Goal: Contribute content: Contribute content

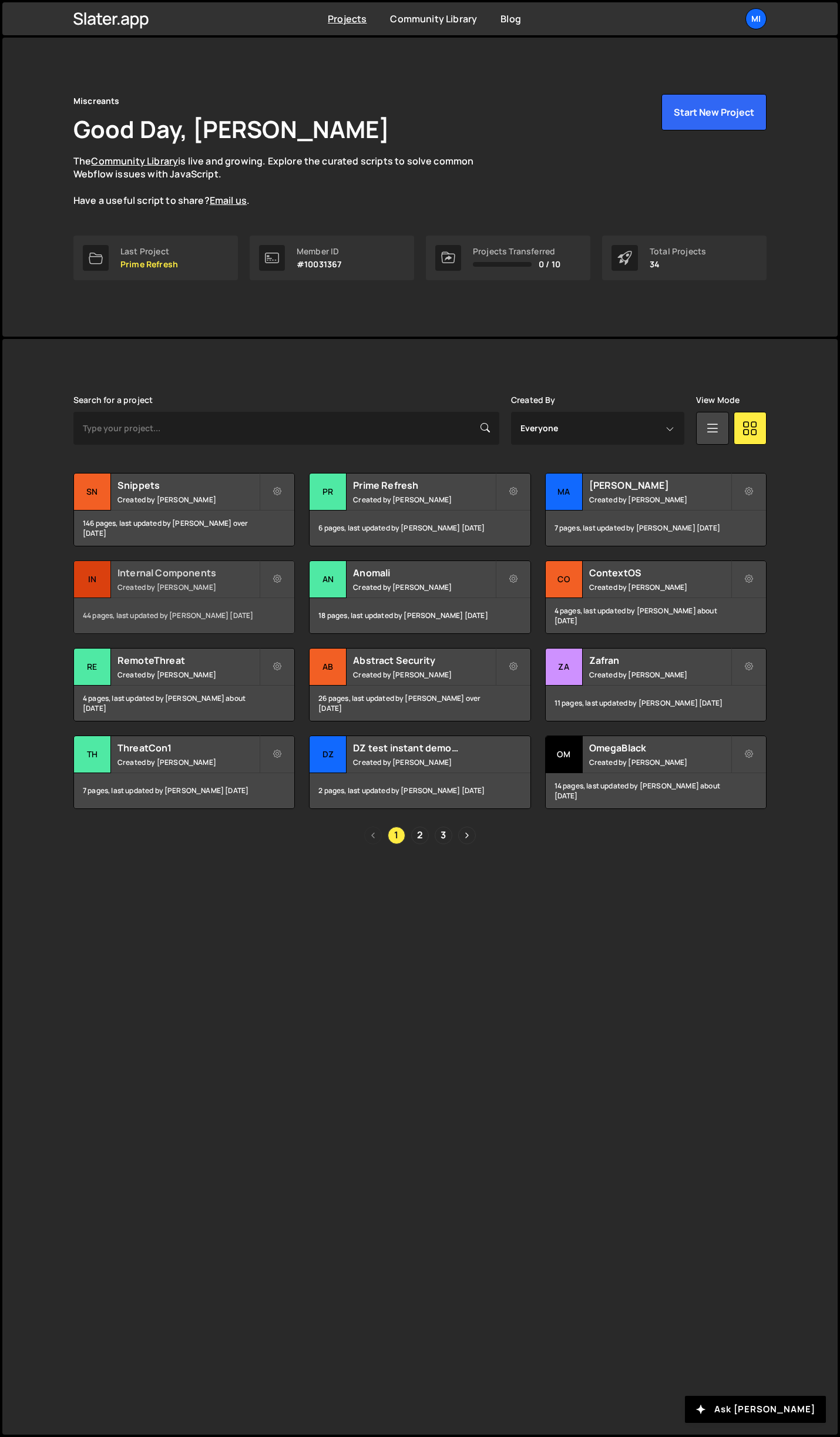
click at [243, 585] on small "Created by Jarek Kowalczyk" at bounding box center [188, 587] width 142 height 10
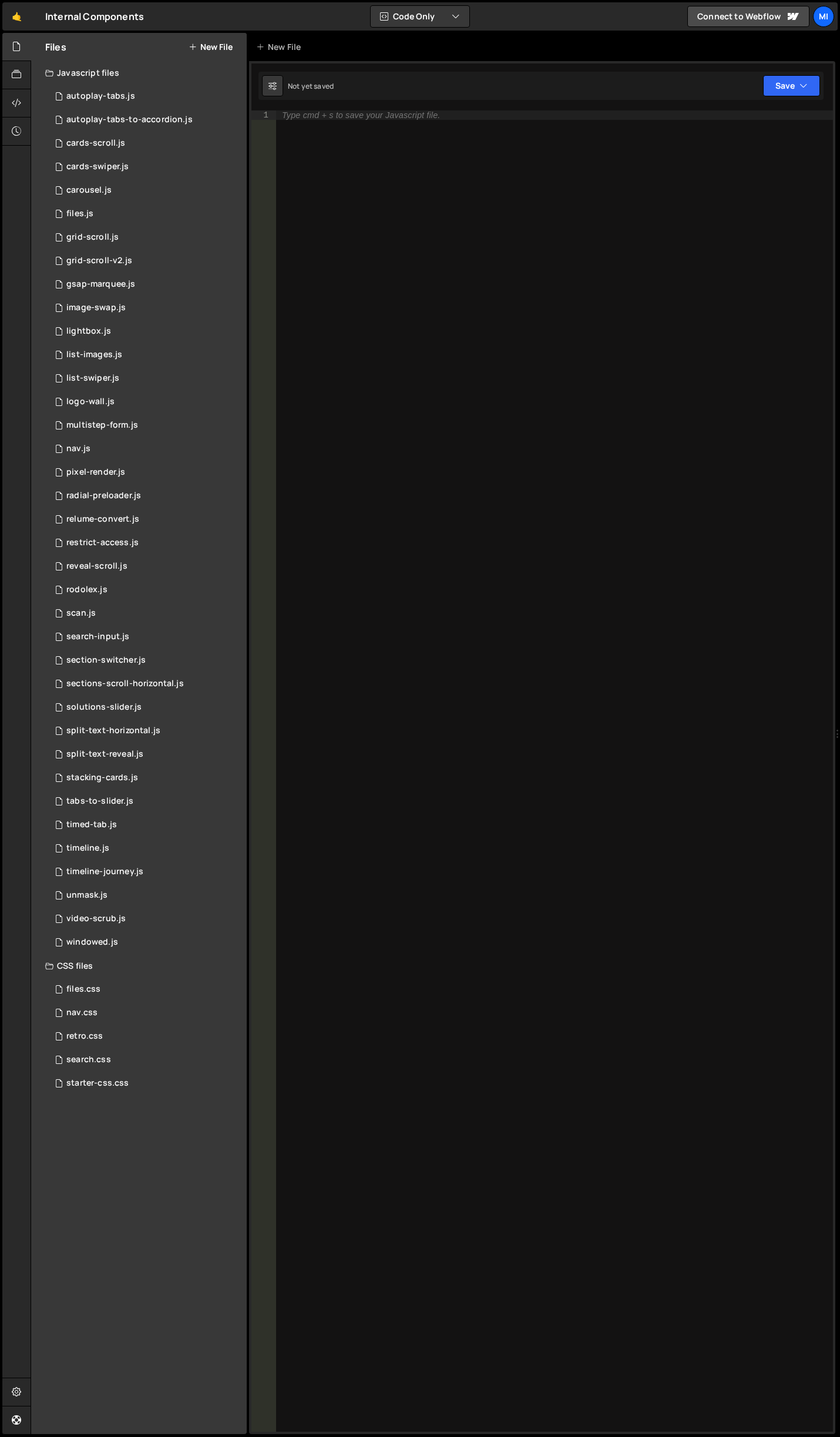
click at [221, 48] on button "New File" at bounding box center [210, 46] width 44 height 9
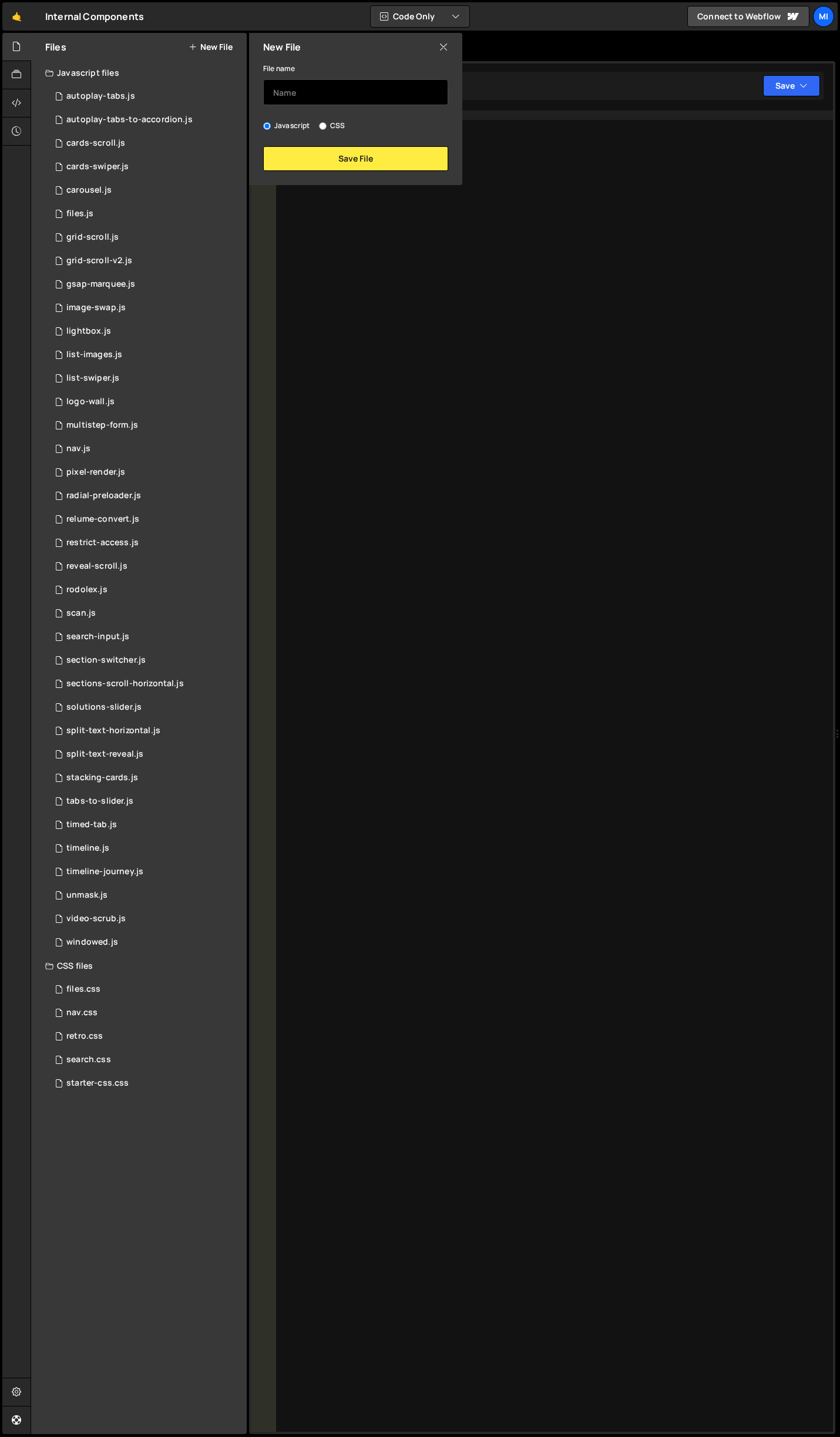
click at [344, 101] on input "text" at bounding box center [355, 92] width 185 height 26
type input "follow-path"
click at [369, 155] on button "Save File" at bounding box center [355, 158] width 185 height 24
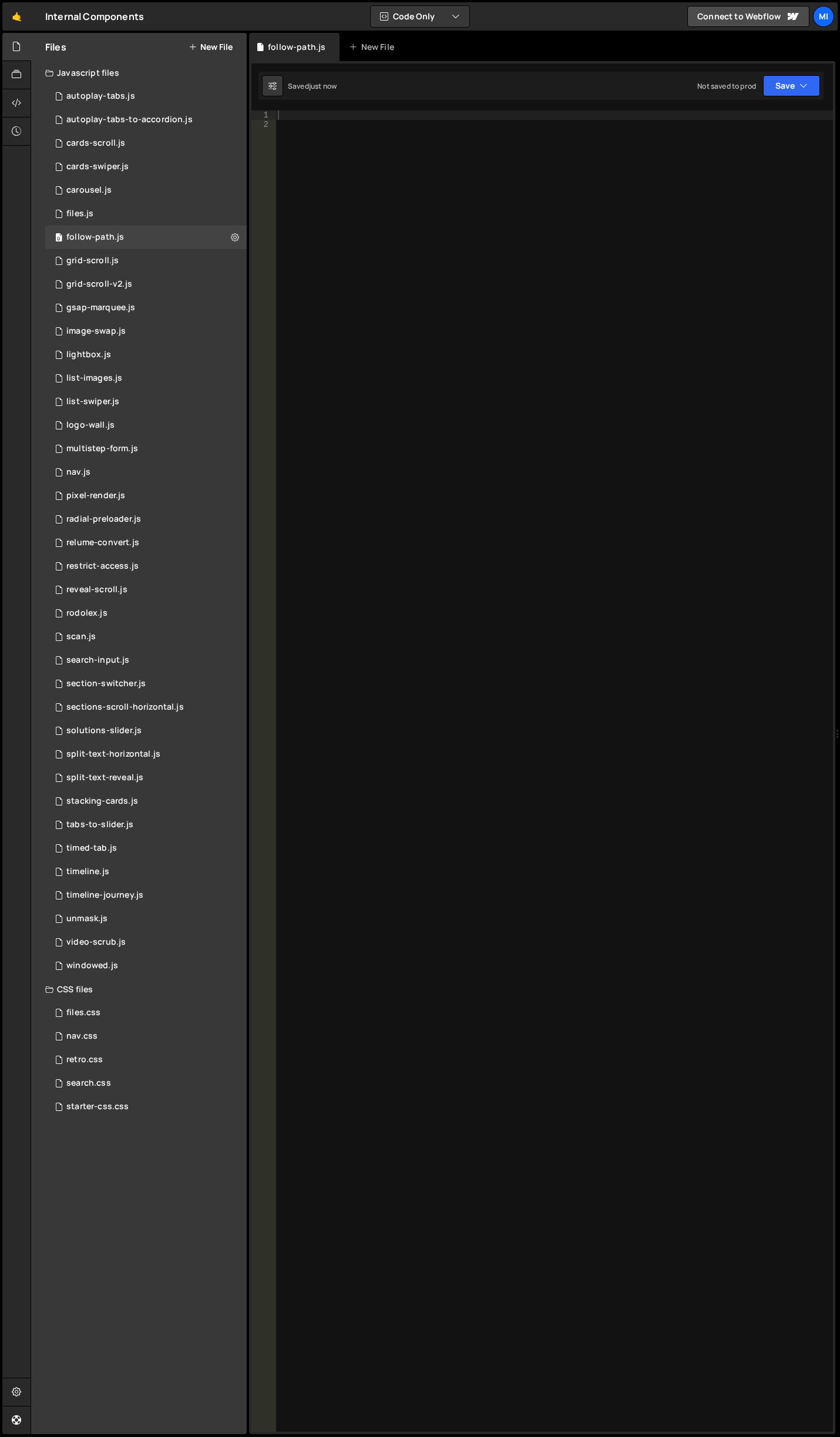
click at [419, 242] on div at bounding box center [554, 780] width 557 height 1340
paste textarea "</script>"
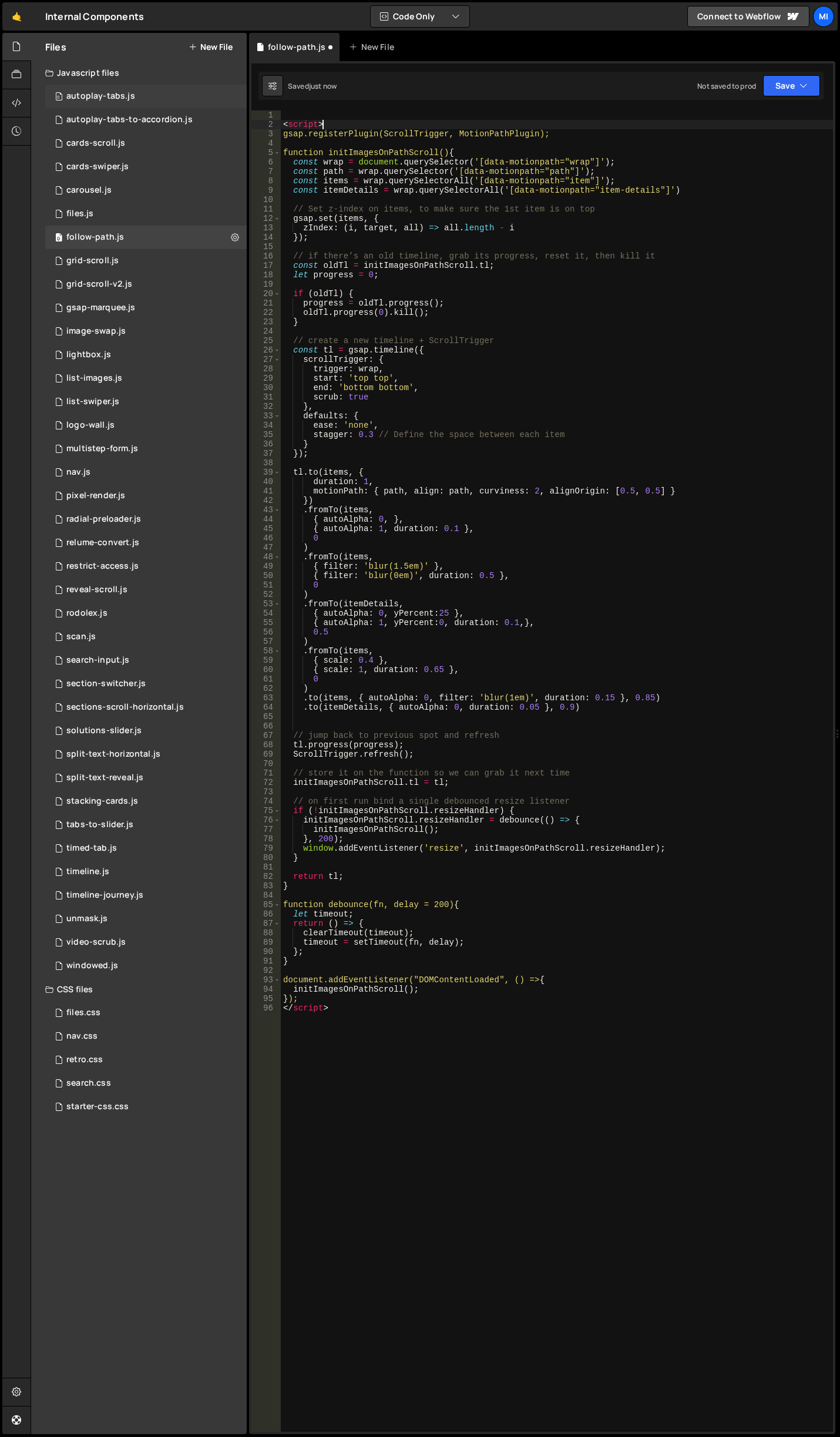
drag, startPoint x: 347, startPoint y: 125, endPoint x: 147, endPoint y: 102, distance: 201.3
click at [147, 102] on div "Files New File Javascript files 0 autoplay-tabs.js 0 0 autoplay-tabs-to-accordi…" at bounding box center [435, 733] width 809 height 1401
type textarea "<script>"
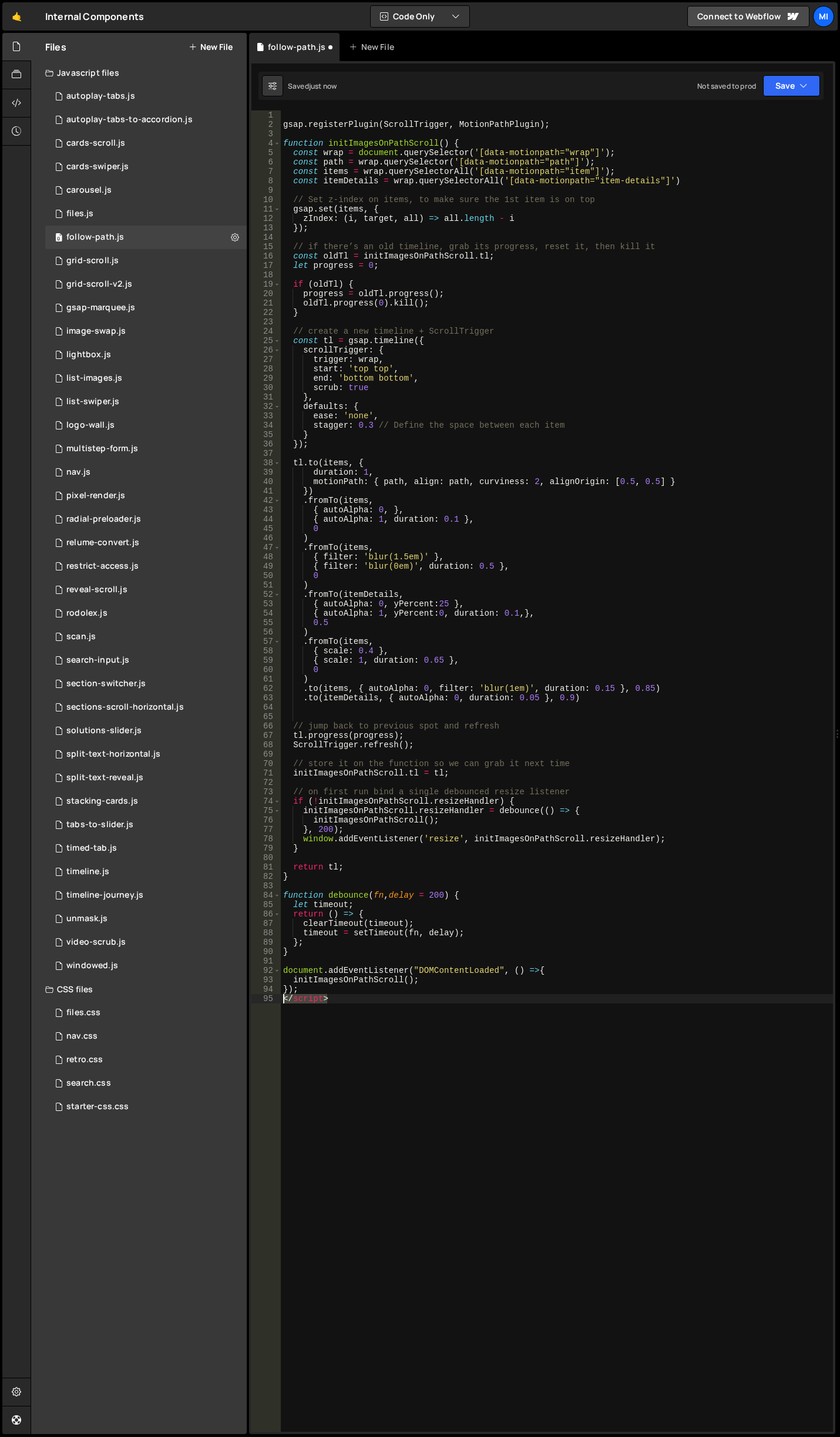
drag, startPoint x: 351, startPoint y: 1007, endPoint x: 245, endPoint y: 998, distance: 106.4
click at [245, 998] on div "Files New File Javascript files 0 autoplay-tabs.js 0 0 autoplay-tabs-to-accordi…" at bounding box center [435, 733] width 809 height 1401
type textarea "</script>"
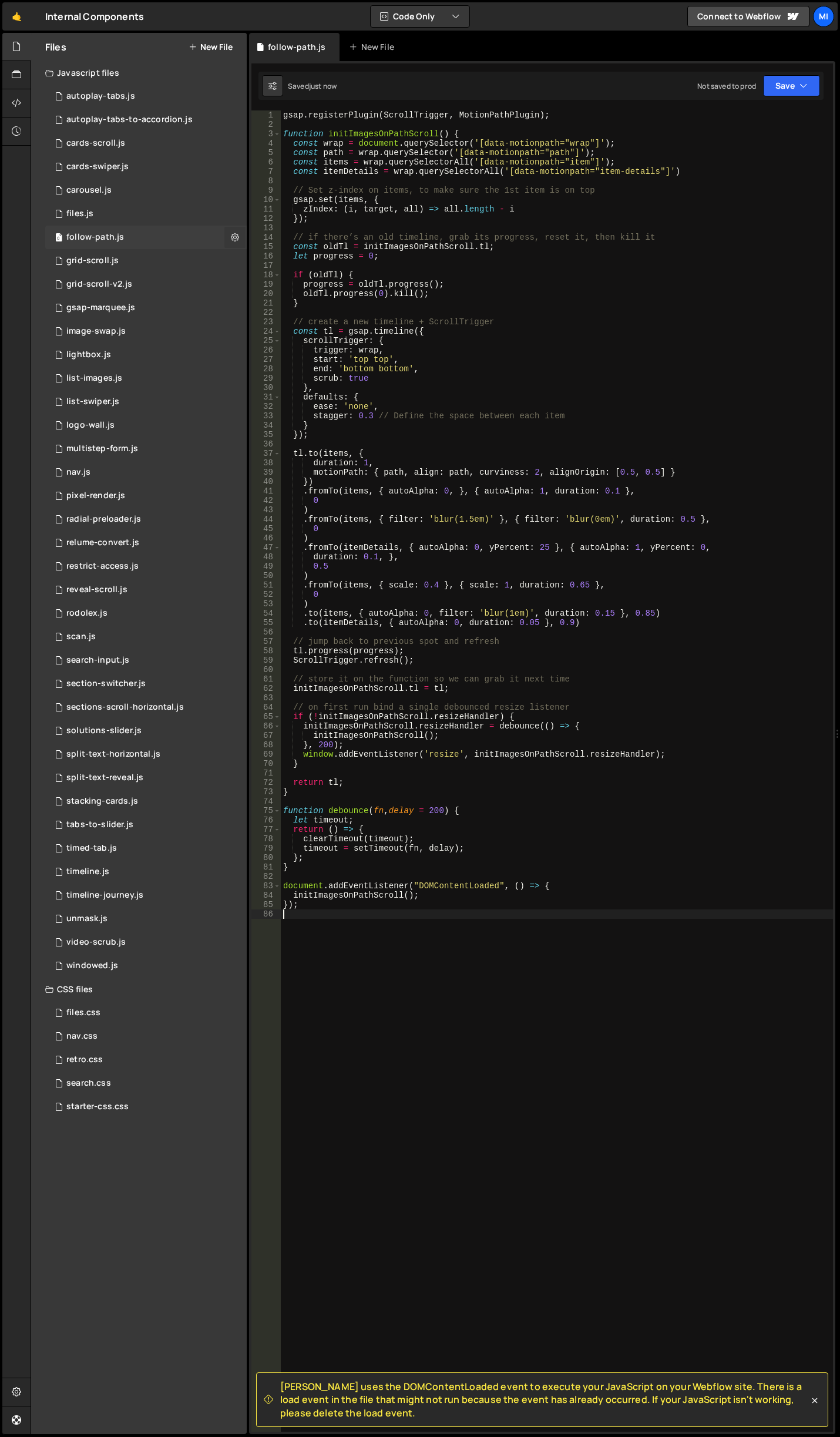
click at [230, 235] on button at bounding box center [235, 237] width 21 height 21
click at [235, 237] on icon at bounding box center [235, 237] width 8 height 11
click at [23, 103] on div at bounding box center [17, 103] width 29 height 28
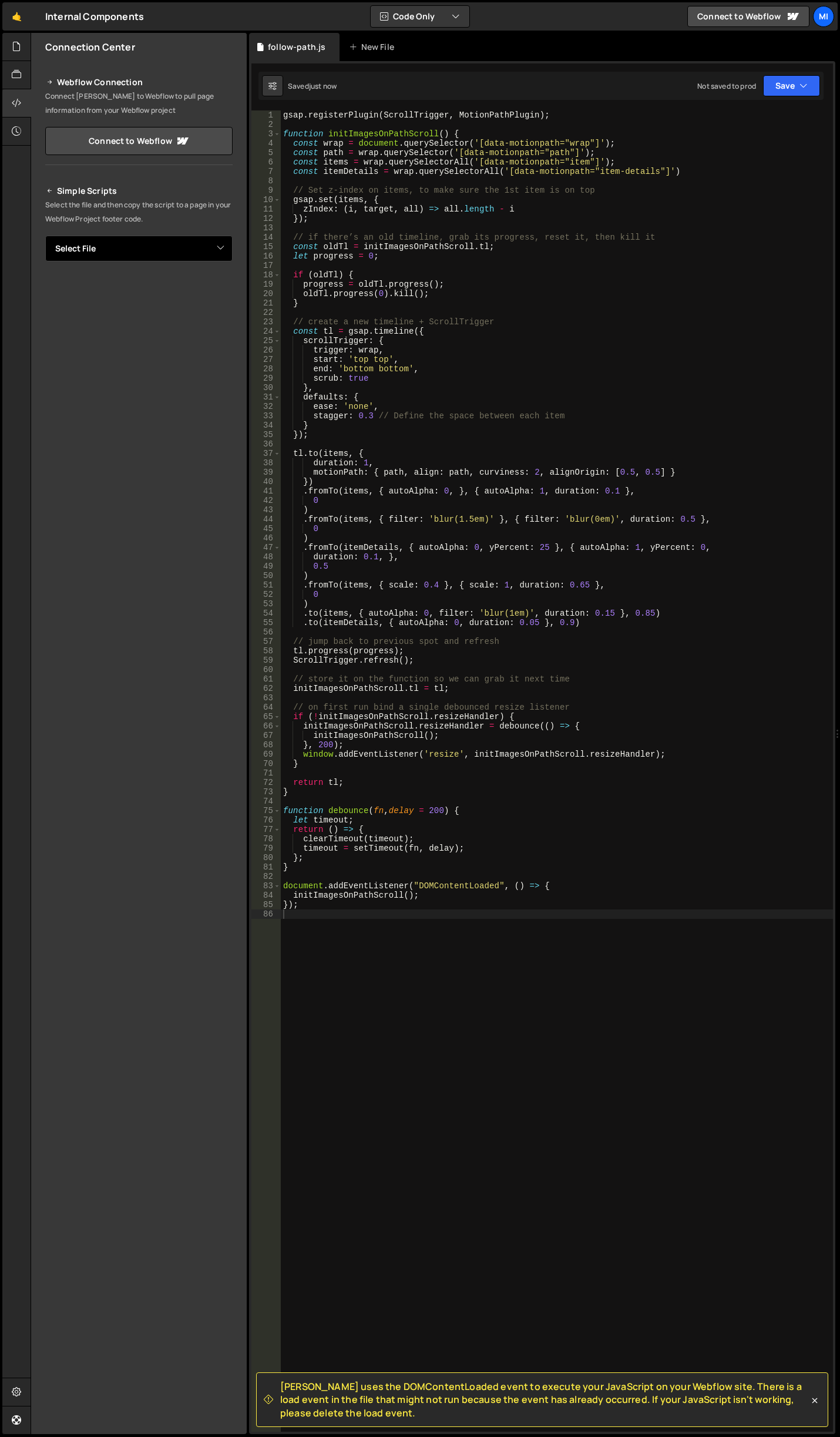
click at [220, 245] on select "Select File autoplay-tabs.js autoplay-tabs-to-accordion.js cards-scroll.js card…" at bounding box center [139, 248] width 188 height 26
select select "46957"
click at [45, 235] on select "Select File autoplay-tabs.js autoplay-tabs-to-accordion.js cards-scroll.js card…" at bounding box center [139, 248] width 188 height 26
click at [223, 293] on button "Button group with nested dropdown" at bounding box center [224, 288] width 16 height 24
click at [207, 305] on link "Copy Staging js" at bounding box center [183, 311] width 97 height 16
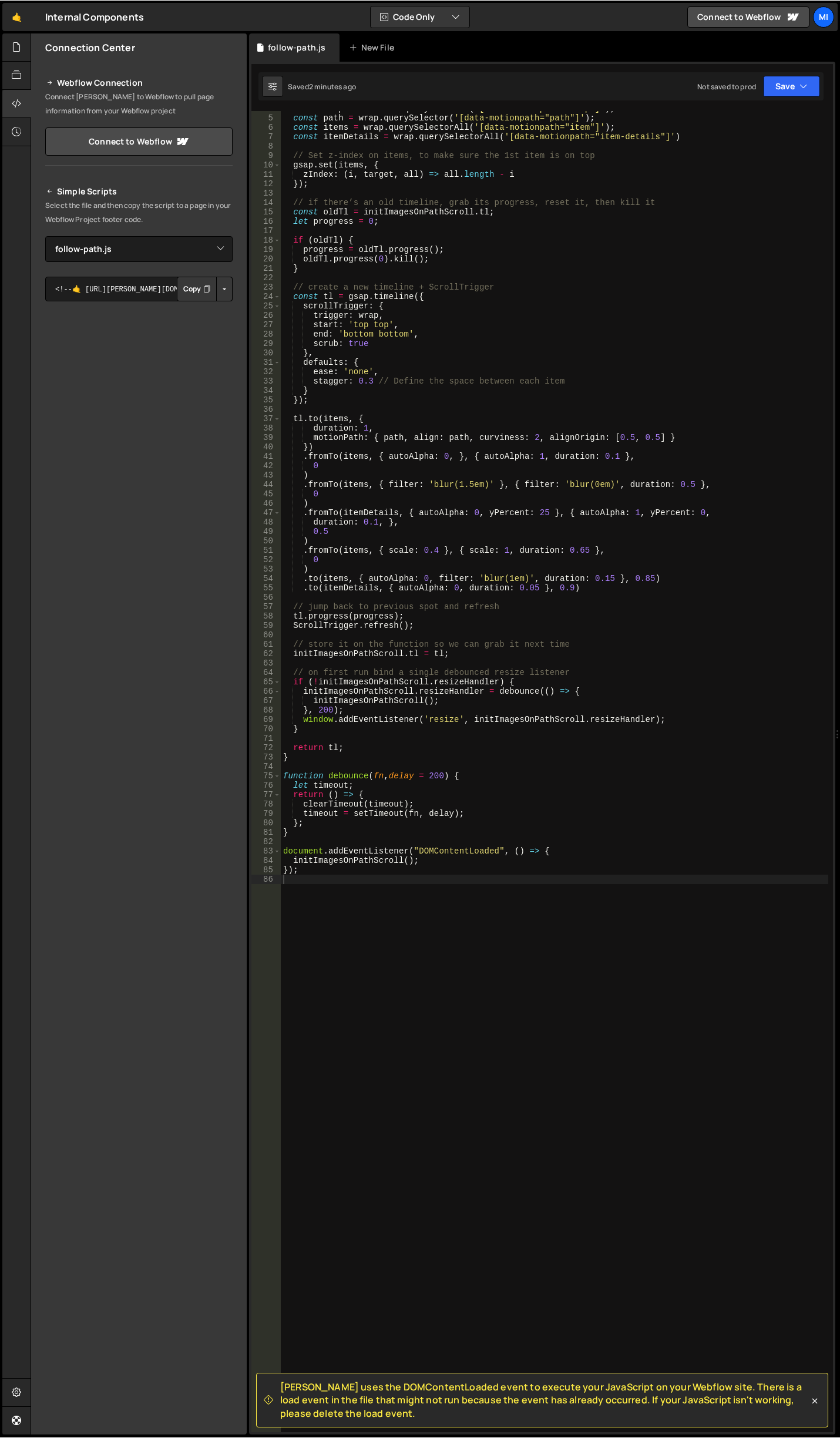
scroll to position [35, 0]
click at [618, 566] on div "const wrap = document . querySelector ( '[data-motionpath="wrap"]' ) ; const pa…" at bounding box center [554, 773] width 547 height 1339
drag, startPoint x: 435, startPoint y: 575, endPoint x: 528, endPoint y: 574, distance: 93.0
click at [528, 574] on div "const wrap = document . querySelector ( '[data-motionpath="wrap"]' ) ; const pa…" at bounding box center [554, 773] width 547 height 1339
click at [375, 546] on div "const wrap = document . querySelector ( '[data-motionpath="wrap"]' ) ; const pa…" at bounding box center [554, 773] width 547 height 1339
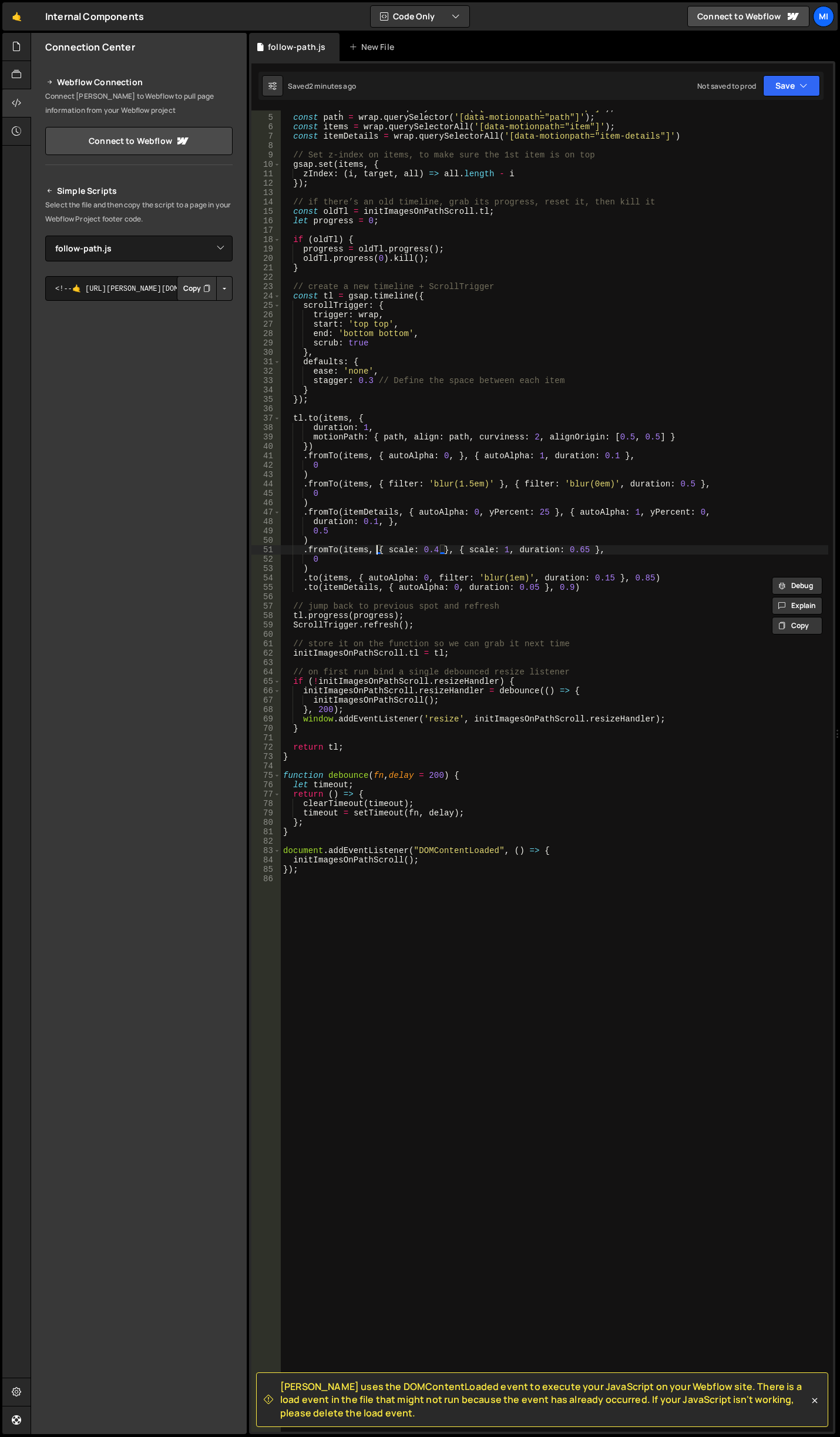
type textarea ".fromTo(items, { scale: 0.4 }, { scale: 1, duration: 0.65 },"
click at [373, 970] on div "const wrap = document . querySelector ( '[data-motionpath="wrap"]' ) ; const pa…" at bounding box center [554, 773] width 547 height 1340
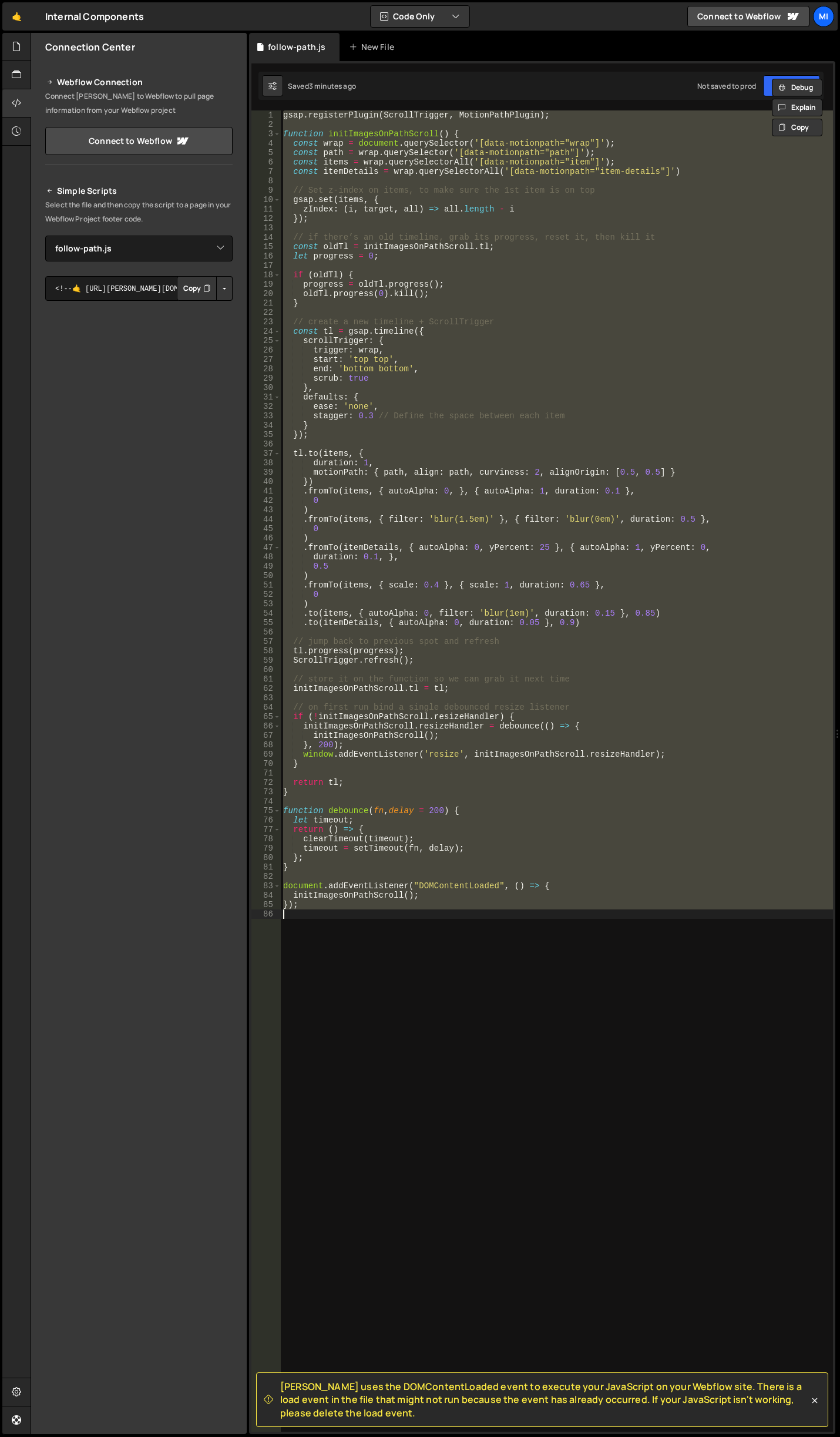
click at [390, 341] on div "gsap . registerPlugin ( ScrollTrigger , MotionPathPlugin ) ; function initImage…" at bounding box center [556, 771] width 552 height 1321
paste textarea
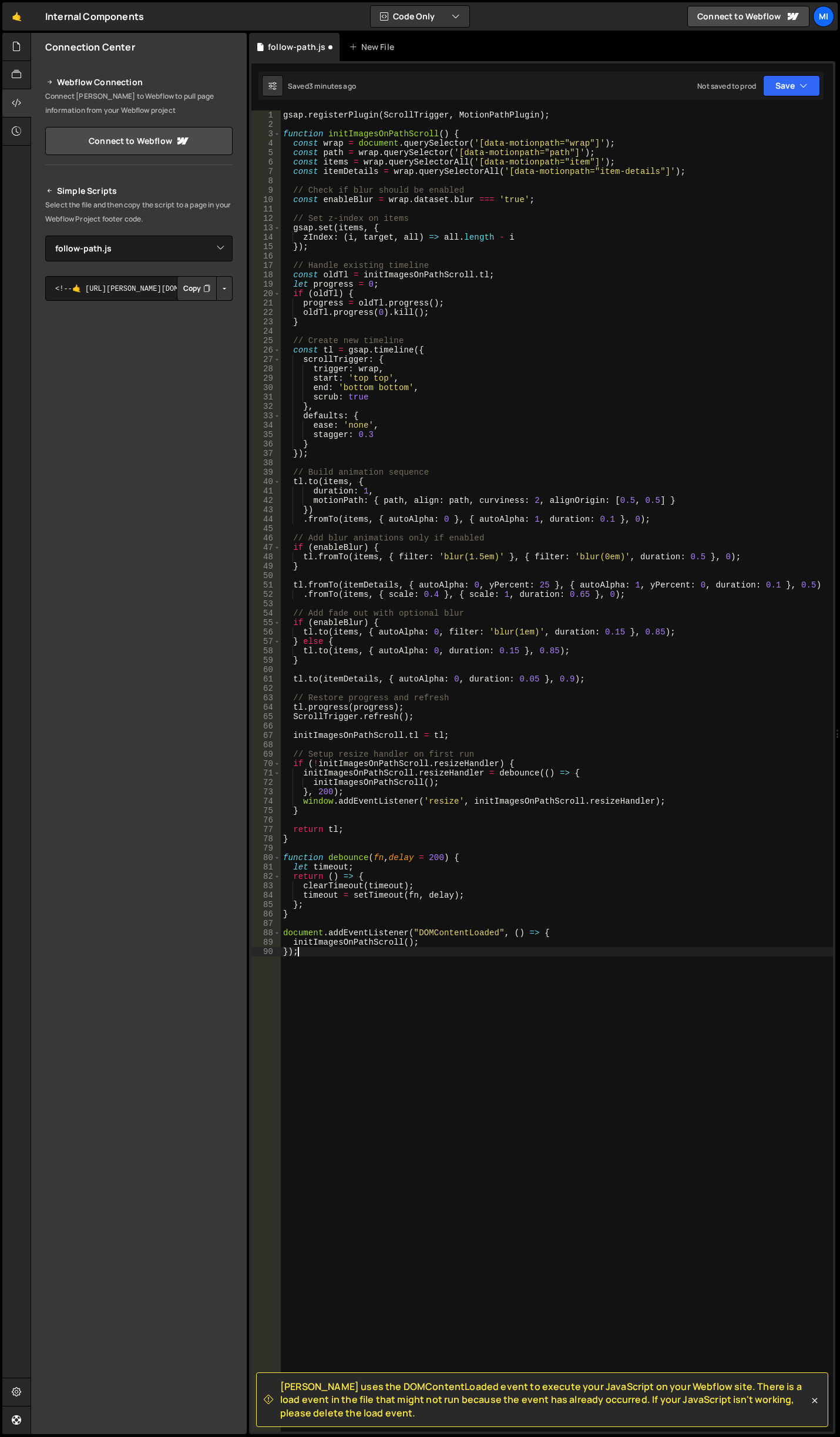
type textarea "initImagesOnPathScroll();"
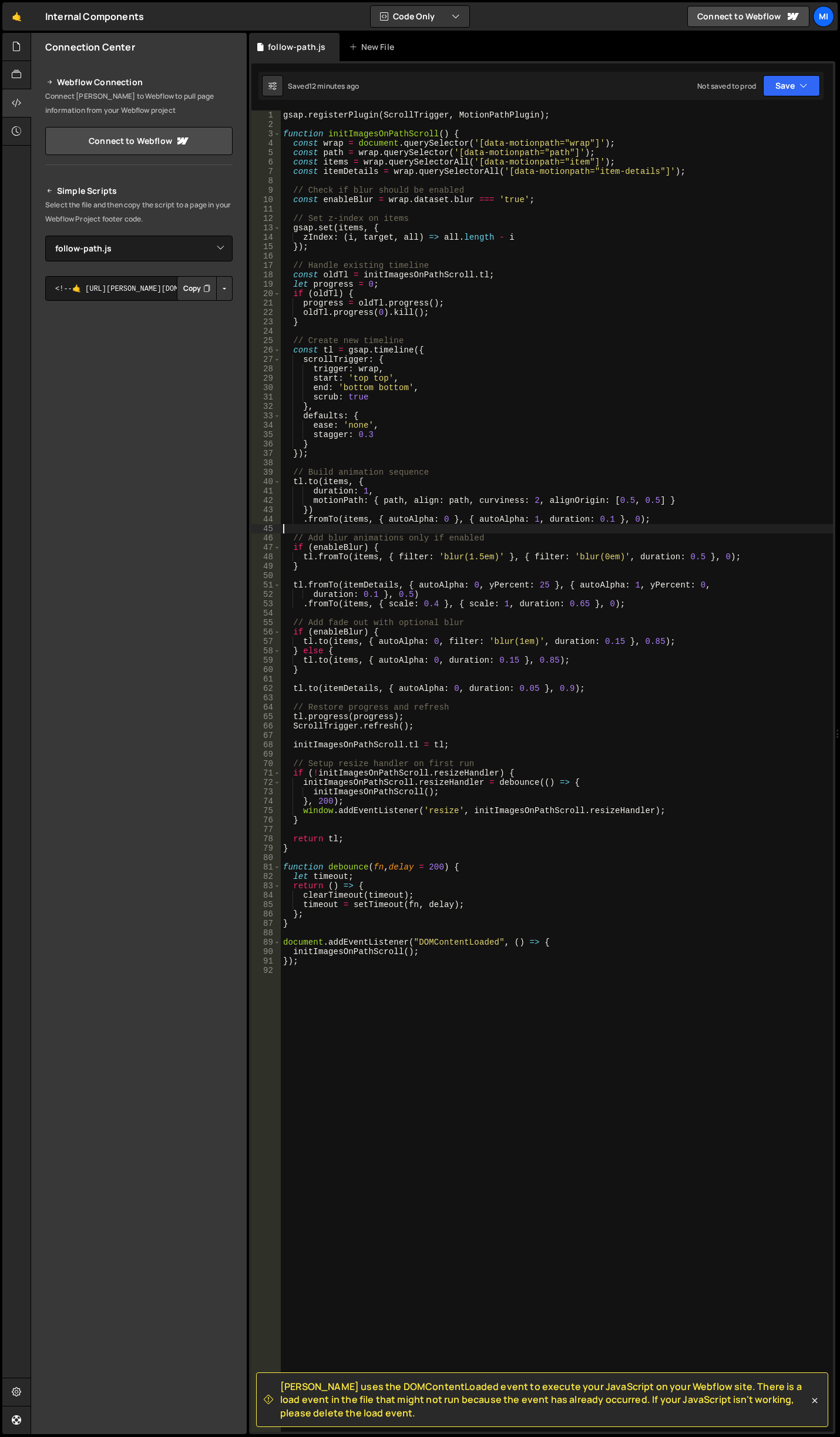
click at [512, 530] on div "gsap . registerPlugin ( ScrollTrigger , MotionPathPlugin ) ; function initImage…" at bounding box center [556, 780] width 552 height 1340
click at [585, 238] on div "gsap . registerPlugin ( ScrollTrigger , MotionPathPlugin ) ; function initImage…" at bounding box center [556, 781] width 552 height 1341
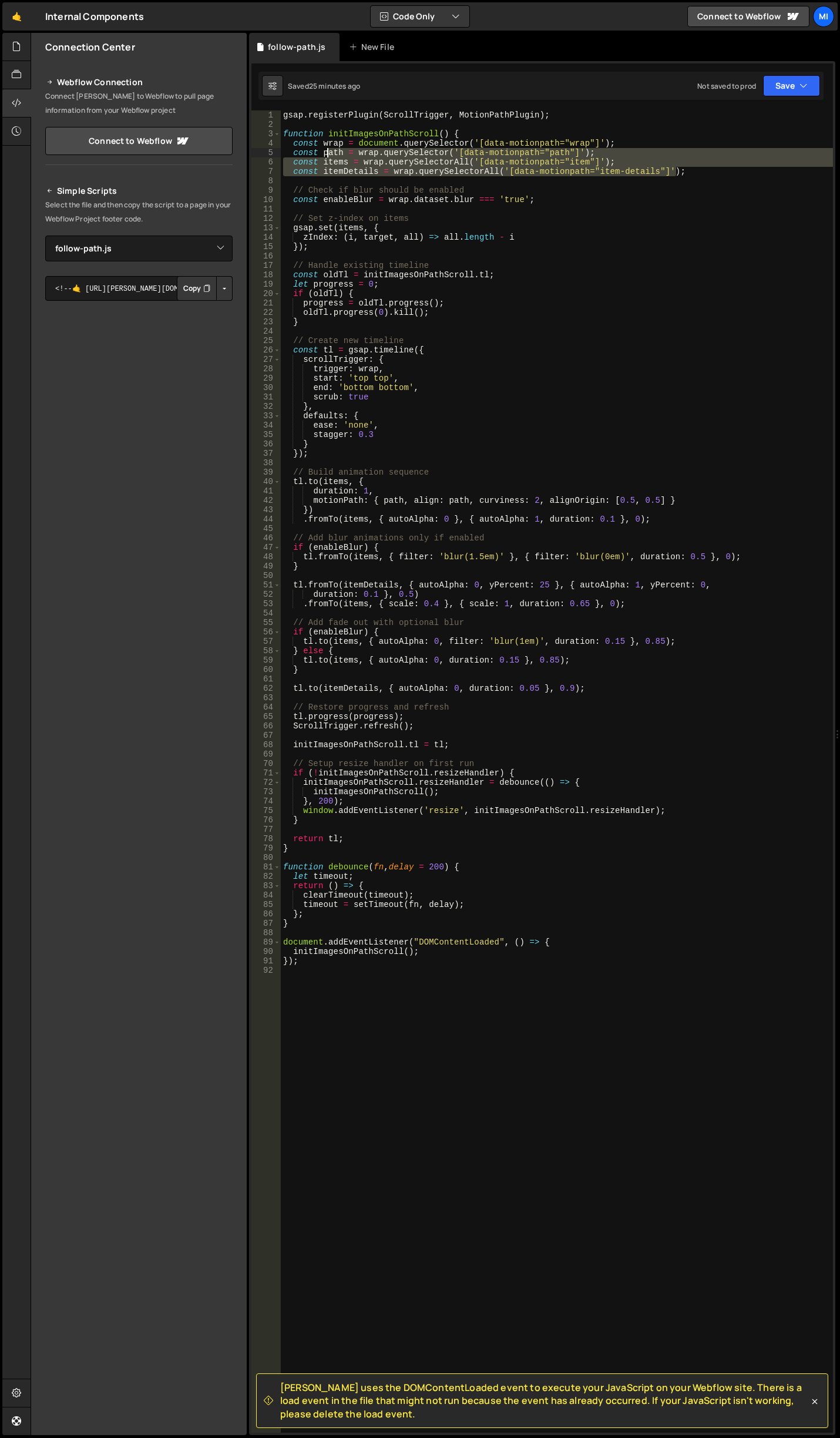
drag, startPoint x: 683, startPoint y: 171, endPoint x: 326, endPoint y: 162, distance: 357.1
click at [326, 162] on div "gsap . registerPlugin ( ScrollTrigger , MotionPathPlugin ) ; function initImage…" at bounding box center [556, 780] width 552 height 1341
click at [326, 171] on div "gsap . registerPlugin ( ScrollTrigger , MotionPathPlugin ) ; function initImage…" at bounding box center [556, 771] width 552 height 1322
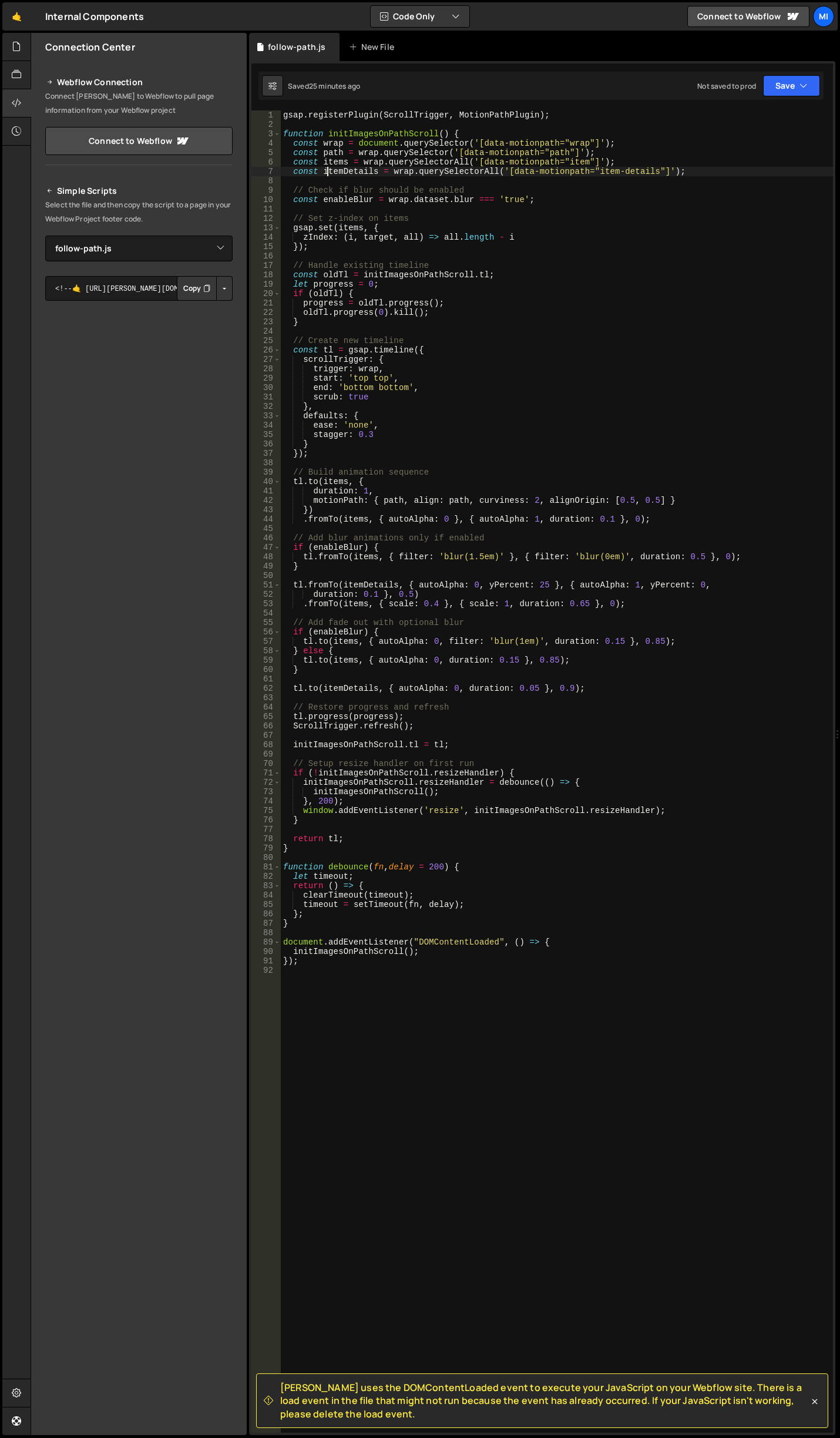
click at [324, 171] on div "gsap . registerPlugin ( ScrollTrigger , MotionPathPlugin ) ; function initImage…" at bounding box center [556, 780] width 552 height 1341
click at [324, 171] on div "gsap . registerPlugin ( ScrollTrigger , MotionPathPlugin ) ; function initImage…" at bounding box center [556, 771] width 552 height 1322
type textarea "const itemDetails = wrap.querySelectorAll('[data-motionpath="item-details"]');"
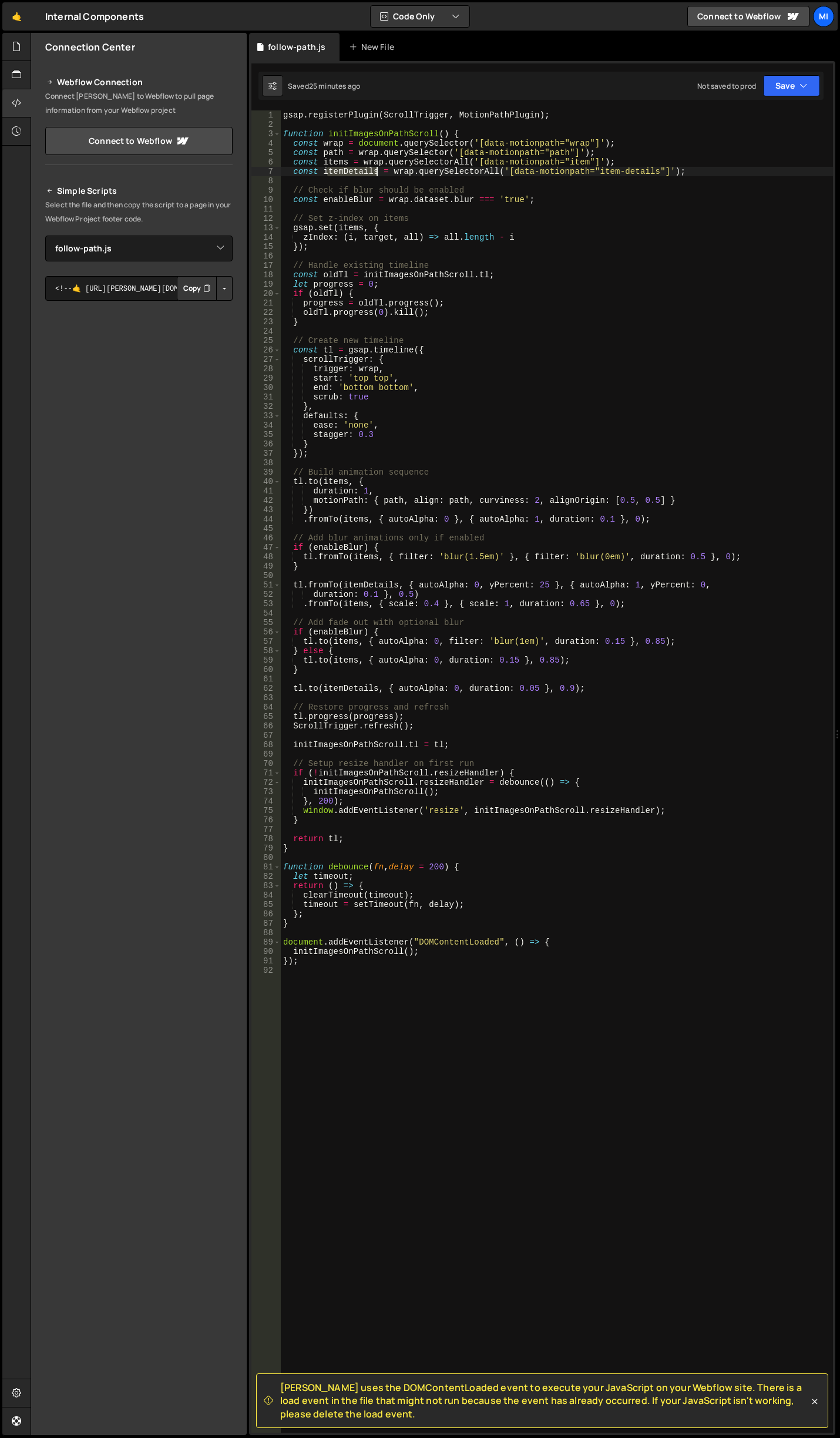
drag, startPoint x: 326, startPoint y: 172, endPoint x: 375, endPoint y: 172, distance: 49.0
click at [375, 172] on div "gsap . registerPlugin ( ScrollTrigger , MotionPathPlugin ) ; function initImage…" at bounding box center [556, 780] width 552 height 1341
drag, startPoint x: 681, startPoint y: 169, endPoint x: 199, endPoint y: 170, distance: 482.0
click at [199, 170] on div "Files New File Javascript files 0 autoplay-tabs.js 0 0 autoplay-tabs-to-accordi…" at bounding box center [435, 733] width 809 height 1402
click at [545, 221] on div "gsap . registerPlugin ( ScrollTrigger , MotionPathPlugin ) ; function initImage…" at bounding box center [556, 780] width 552 height 1341
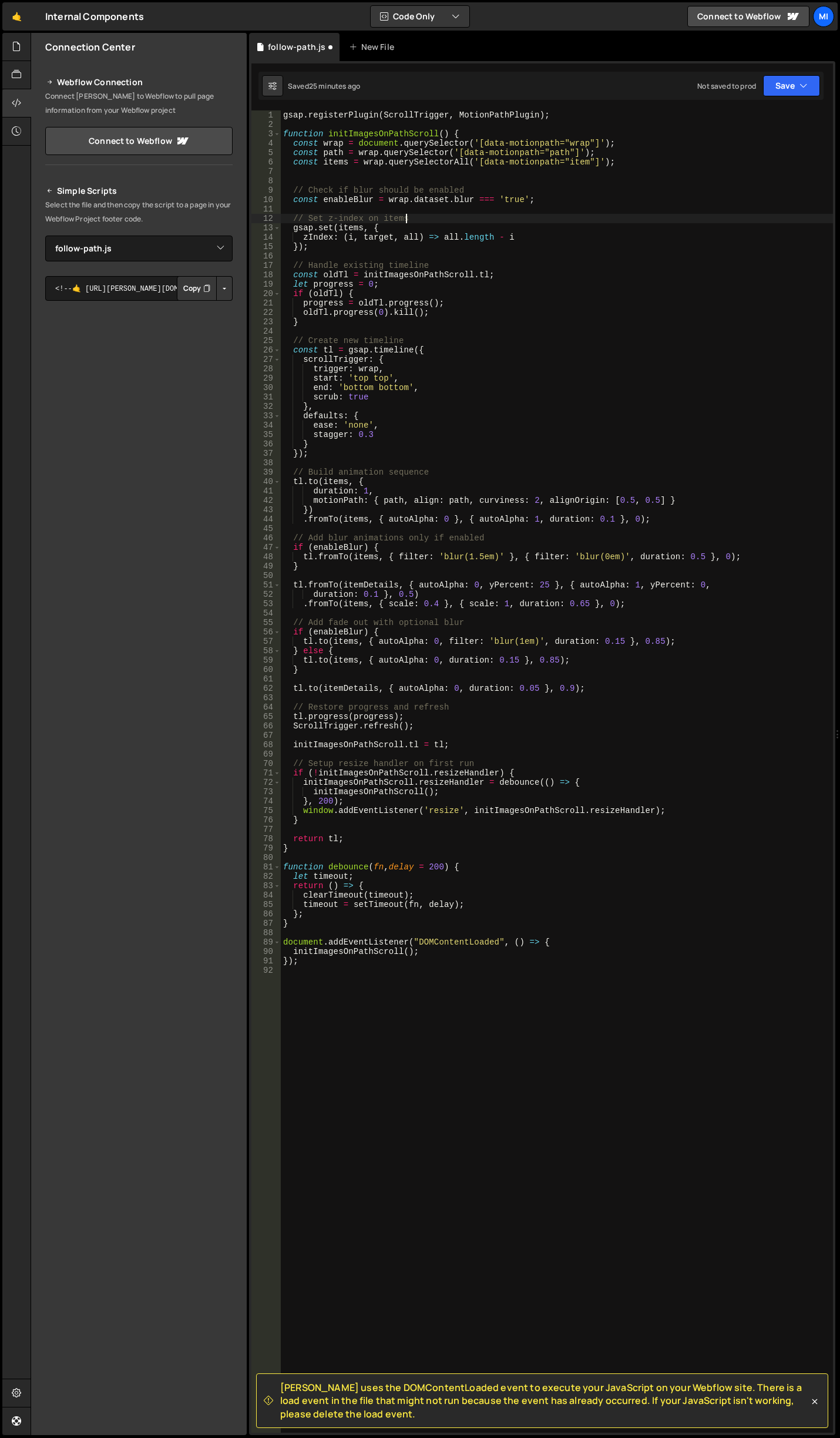
type textarea "// Set z-index on items"
type input "details"
click at [532, 234] on div "gsap . registerPlugin ( ScrollTrigger , MotionPathPlugin ) ; function initImage…" at bounding box center [556, 780] width 552 height 1341
click at [708, 117] on input "details" at bounding box center [688, 121] width 147 height 17
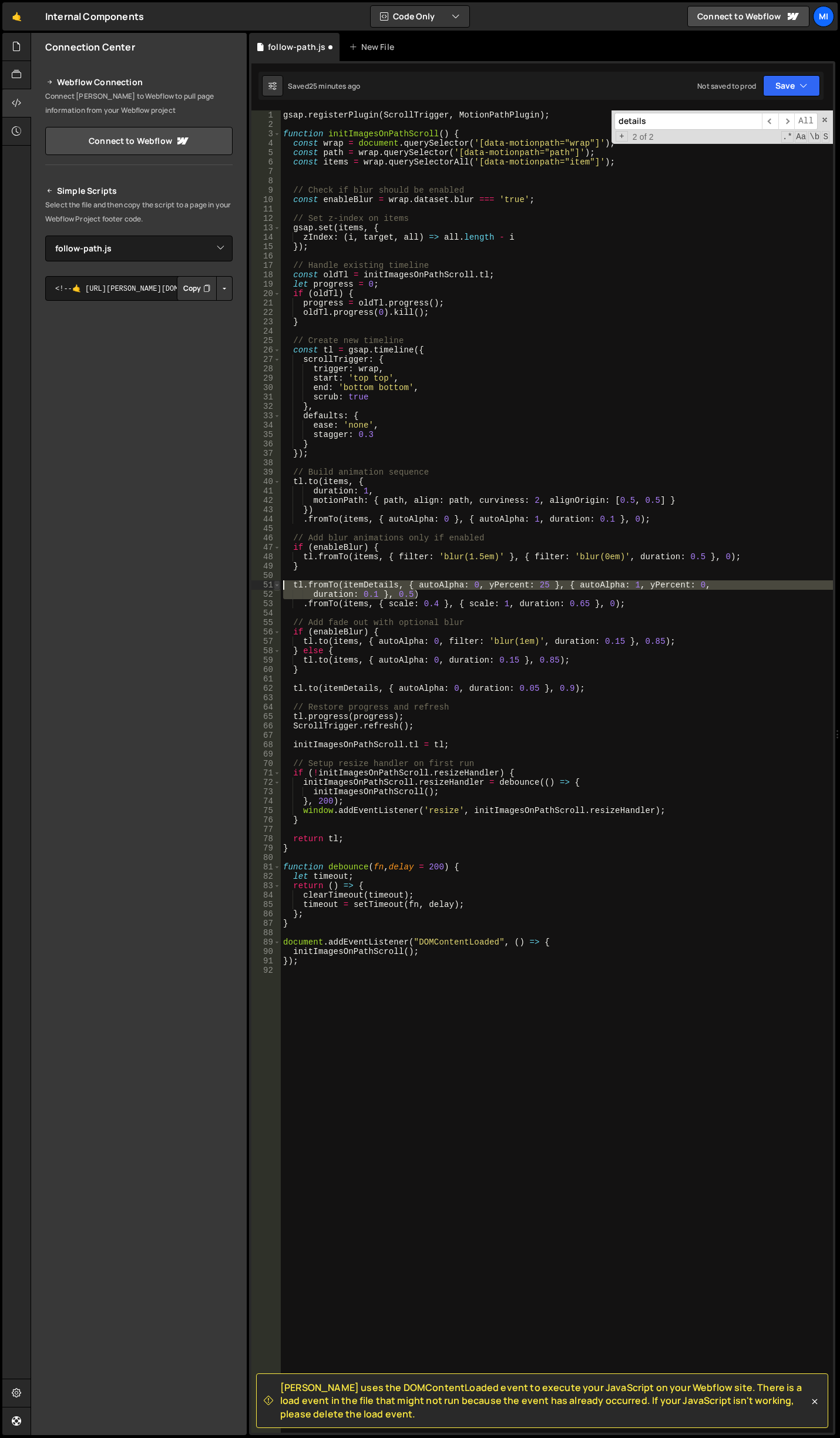
drag, startPoint x: 427, startPoint y: 592, endPoint x: 275, endPoint y: 587, distance: 152.1
click at [275, 587] on div "duration: 0.1 }, 0.5) 1 2 3 4 5 6 7 8 9 10 11 12 13 14 15 16 17 18 19 20 21 22 …" at bounding box center [542, 771] width 582 height 1322
click at [424, 569] on div "gsap . registerPlugin ( ScrollTrigger , MotionPathPlugin ) ; function initImage…" at bounding box center [556, 780] width 552 height 1341
type textarea "}"
click at [425, 573] on div "gsap . registerPlugin ( ScrollTrigger , MotionPathPlugin ) ; function initImage…" at bounding box center [556, 780] width 552 height 1341
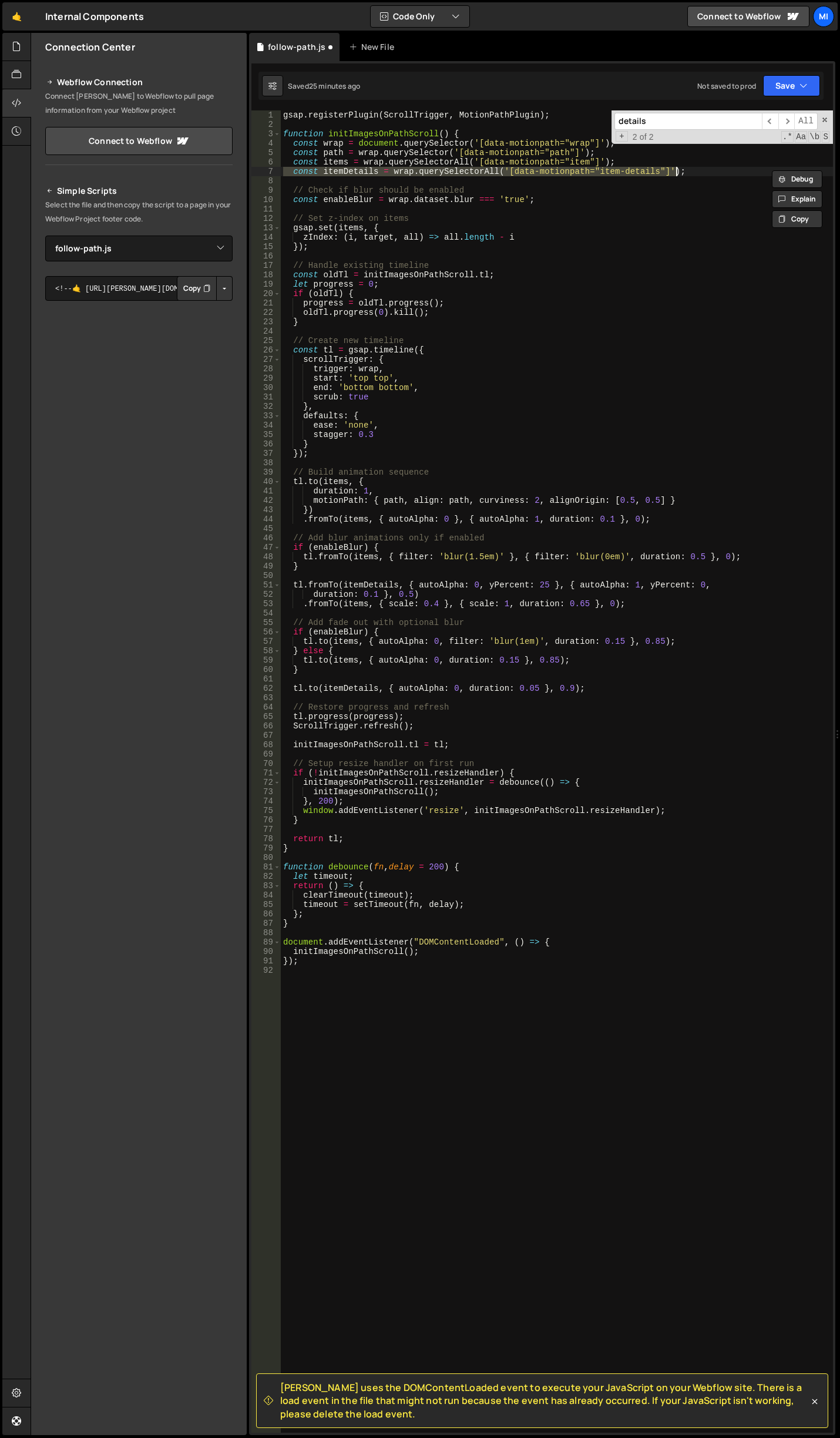
click at [294, 172] on div "gsap . registerPlugin ( ScrollTrigger , MotionPathPlugin ) ; function initImage…" at bounding box center [556, 771] width 552 height 1322
click at [292, 582] on div "gsap . registerPlugin ( ScrollTrigger , MotionPathPlugin ) ; function initImage…" at bounding box center [556, 780] width 552 height 1341
paste textarea "/*"
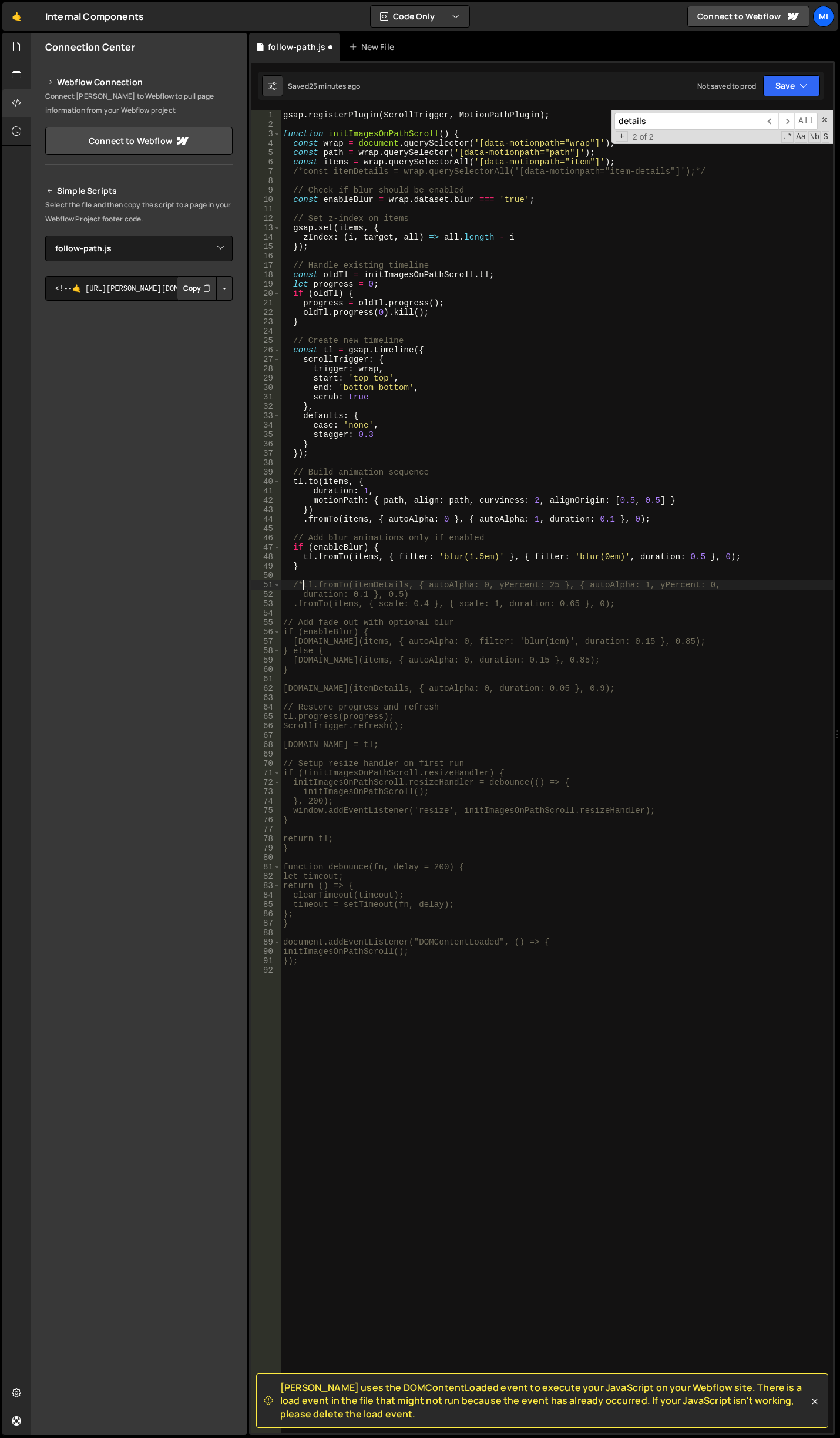
click at [653, 603] on div "gsap . registerPlugin ( ScrollTrigger , MotionPathPlugin ) ; function initImage…" at bounding box center [556, 780] width 552 height 1341
type textarea ".fromTo(items, { scale: 0.4 }, { scale: 1, duration: 0.65 }, 0);*/"
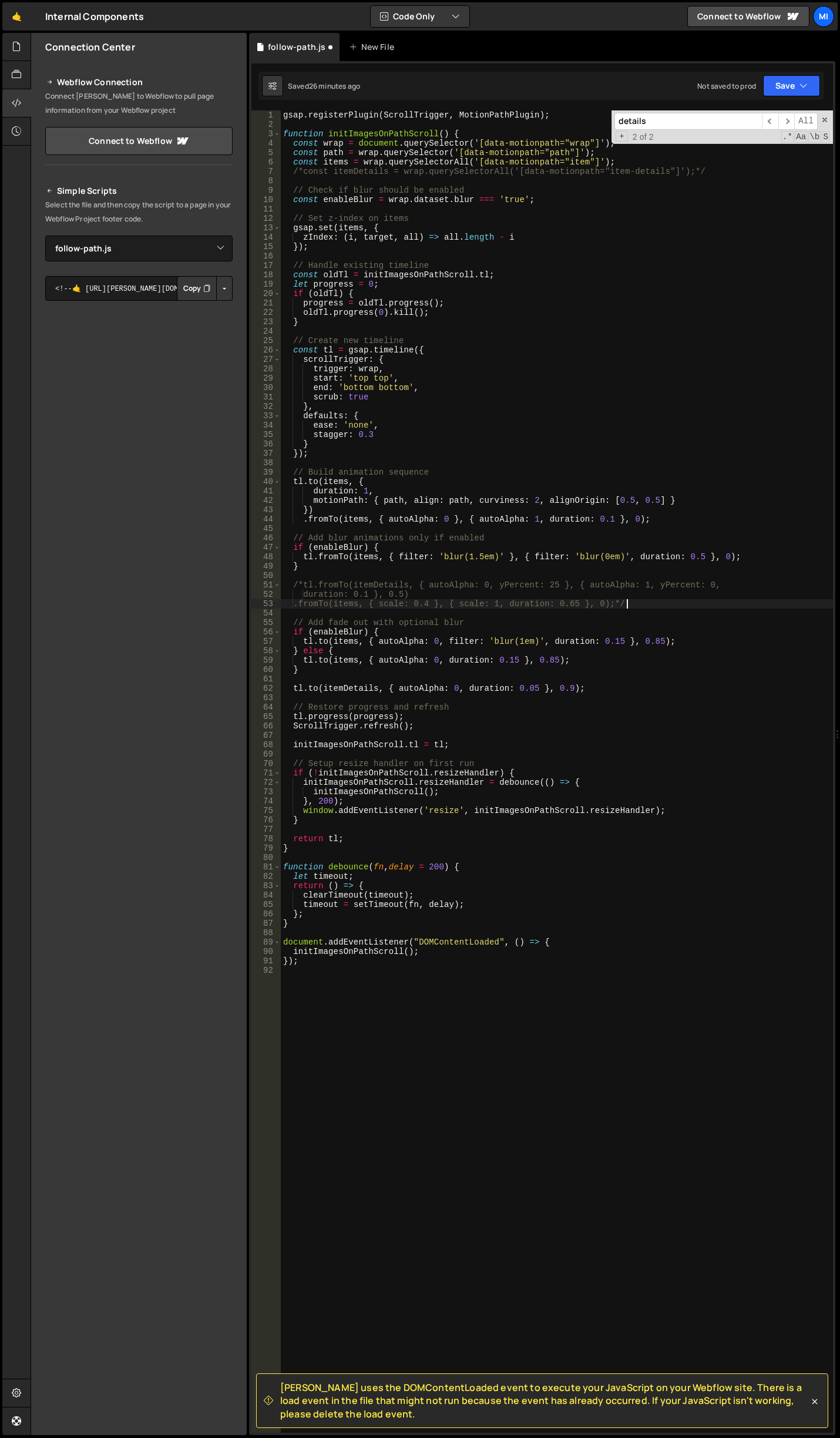
click at [291, 695] on div "gsap . registerPlugin ( ScrollTrigger , MotionPathPlugin ) ; function initImage…" at bounding box center [556, 780] width 552 height 1341
click at [292, 685] on div "gsap . registerPlugin ( ScrollTrigger , MotionPathPlugin ) ; function initImage…" at bounding box center [556, 780] width 552 height 1341
paste textarea "/*"
click at [642, 693] on div "gsap . registerPlugin ( ScrollTrigger , MotionPathPlugin ) ; function initImage…" at bounding box center [556, 780] width 552 height 1341
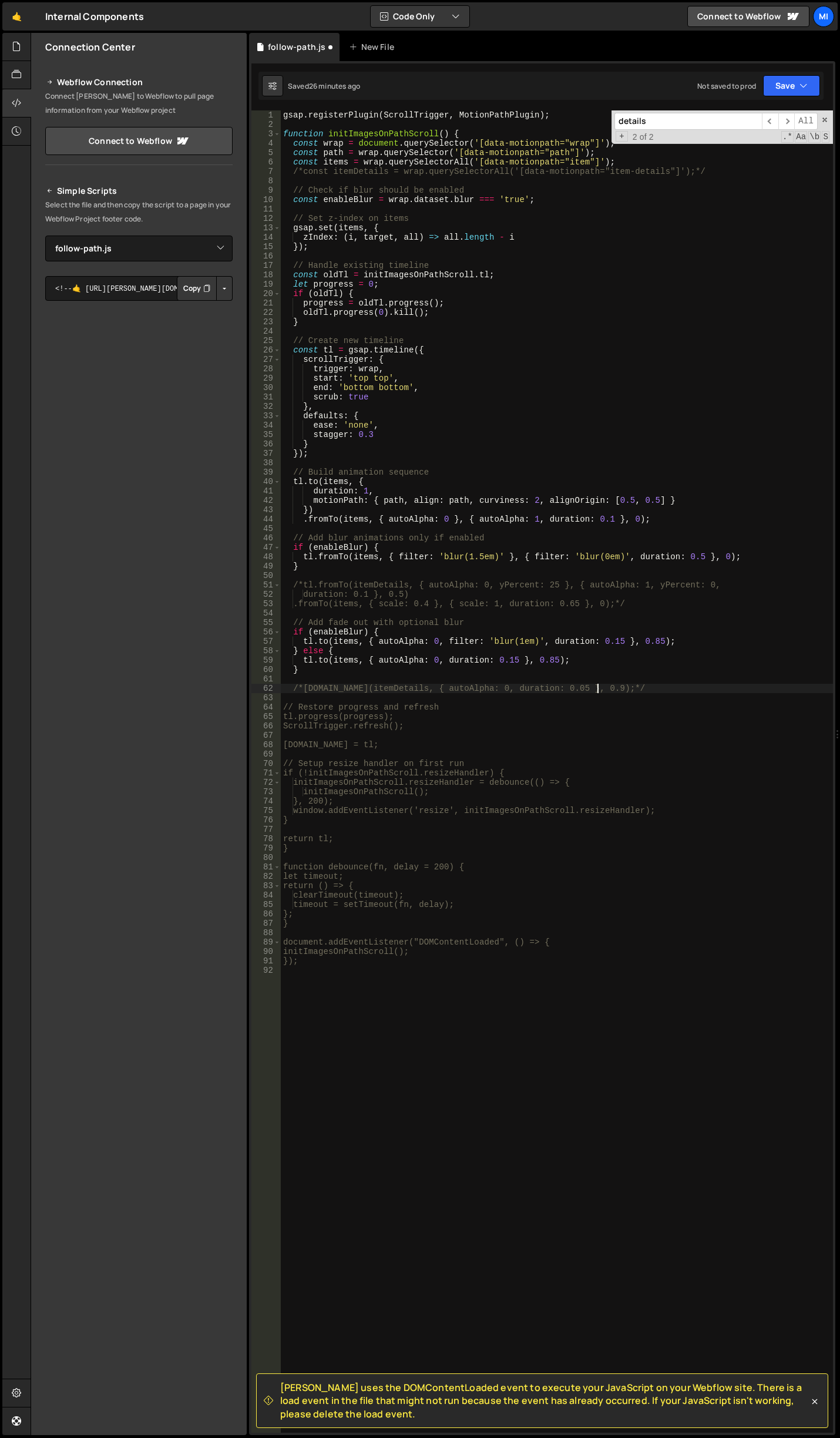
scroll to position [0, 21]
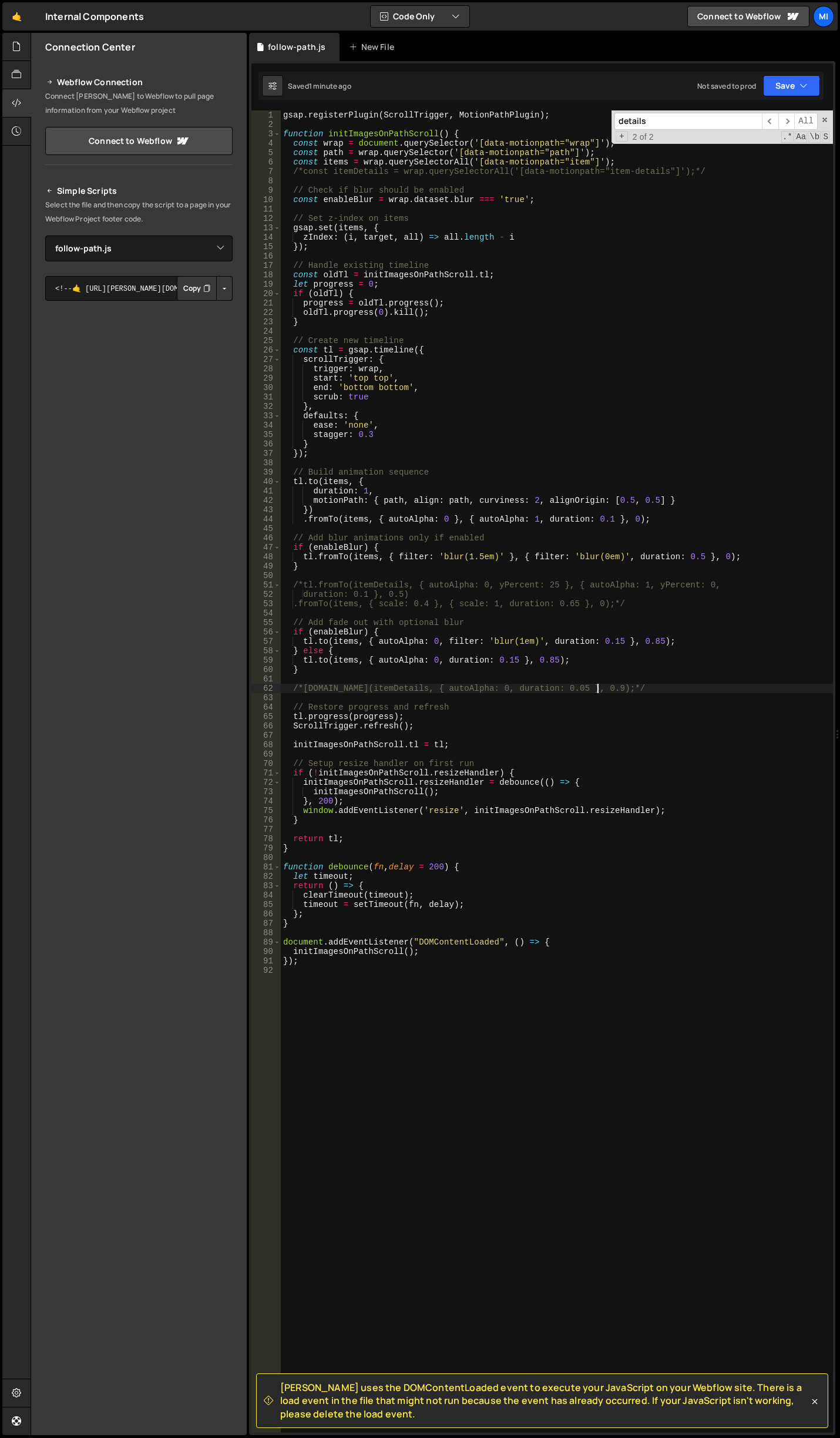
click at [543, 227] on div "gsap . registerPlugin ( ScrollTrigger , MotionPathPlugin ) ; function initImage…" at bounding box center [556, 780] width 552 height 1341
click at [221, 287] on button "Button group with nested dropdown" at bounding box center [224, 288] width 16 height 24
click at [178, 310] on link "Copy Staging js" at bounding box center [183, 311] width 97 height 16
click at [515, 285] on div "gsap . registerPlugin ( ScrollTrigger , MotionPathPlugin ) ; function initImage…" at bounding box center [556, 780] width 552 height 1341
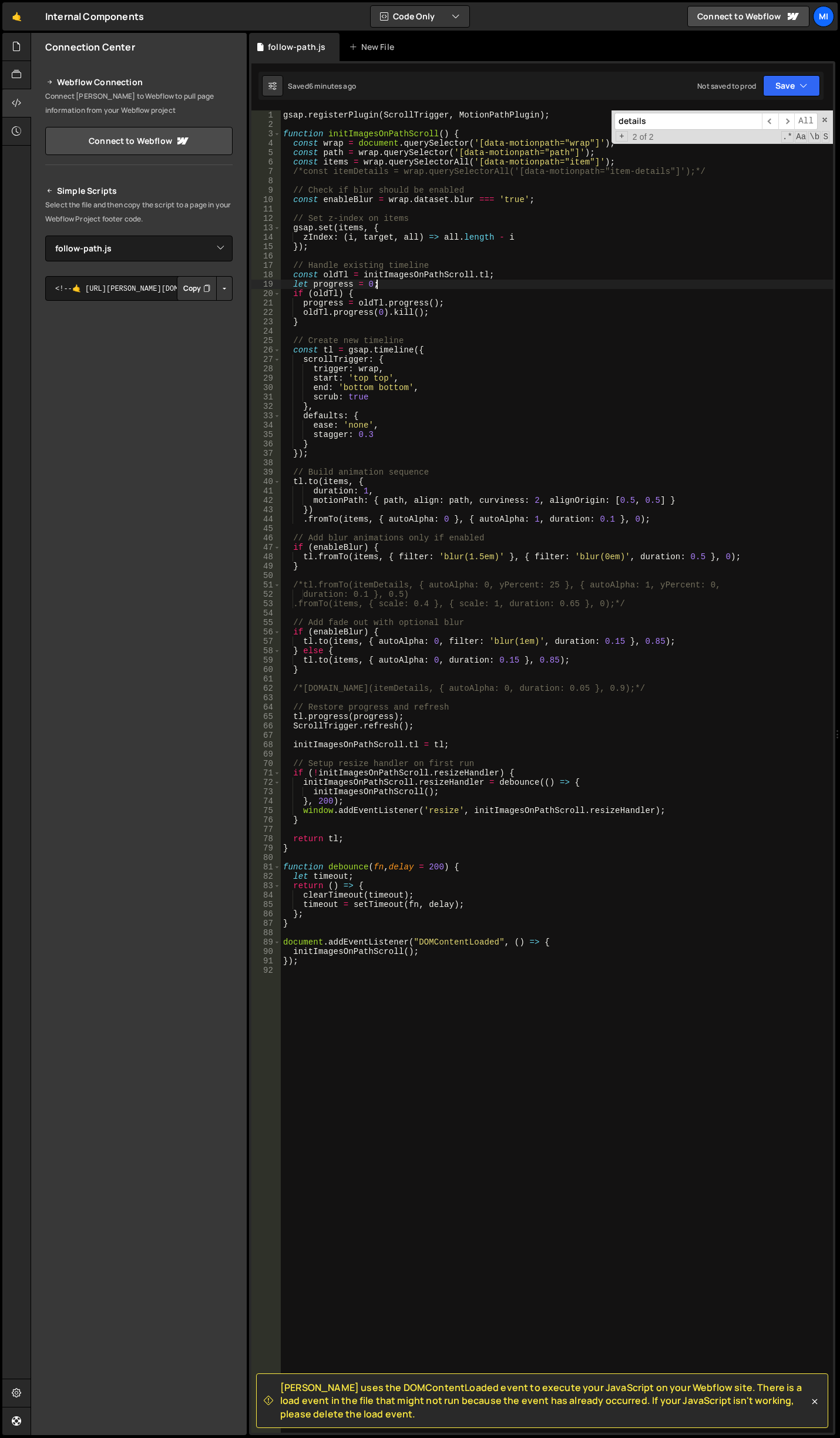
scroll to position [0, 1]
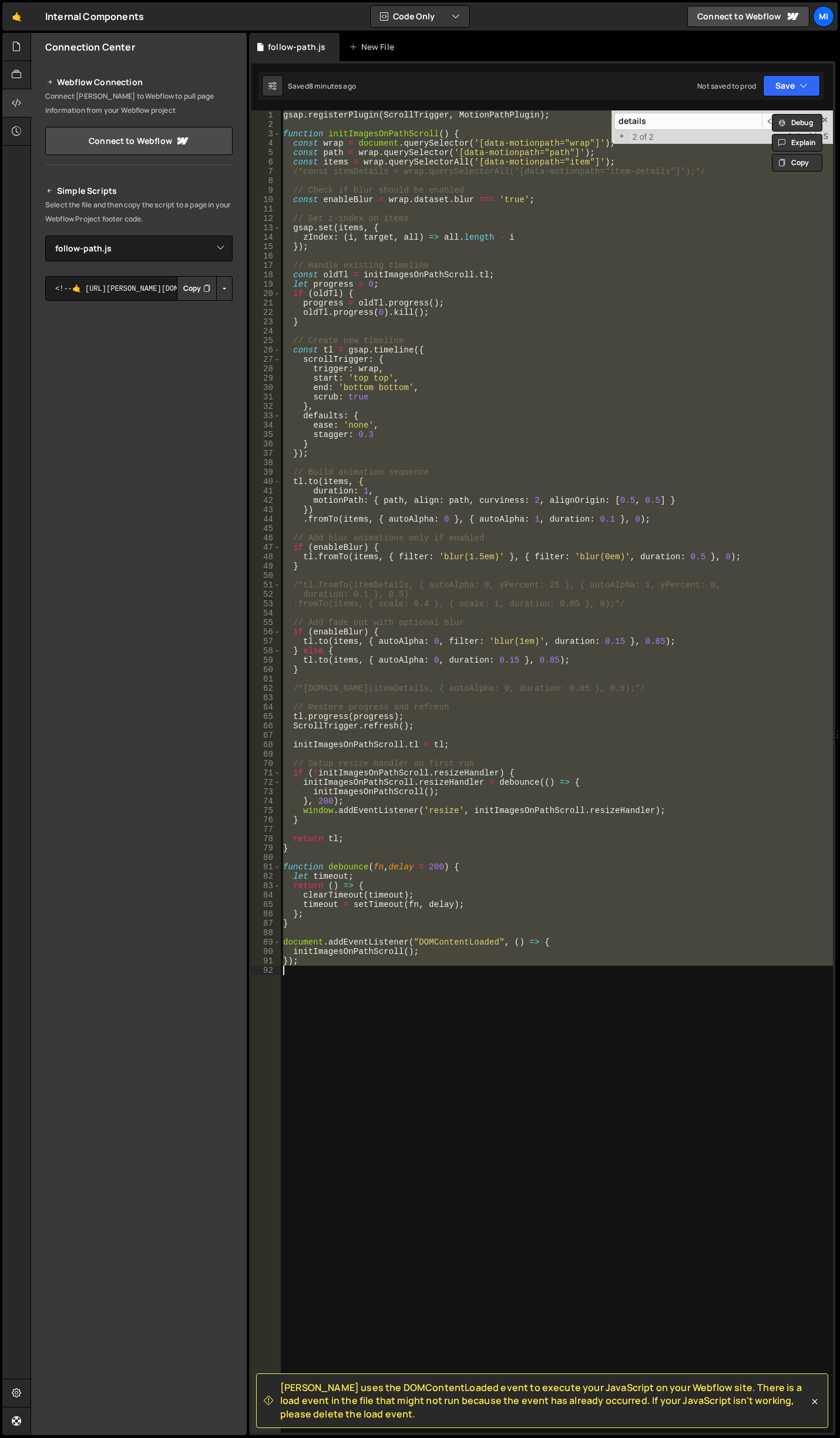
click at [444, 481] on div "gsap . registerPlugin ( ScrollTrigger , MotionPathPlugin ) ; function initImage…" at bounding box center [556, 771] width 552 height 1322
click at [440, 161] on div "gsap . registerPlugin ( ScrollTrigger , MotionPathPlugin ) ; function initImage…" at bounding box center [556, 780] width 552 height 1341
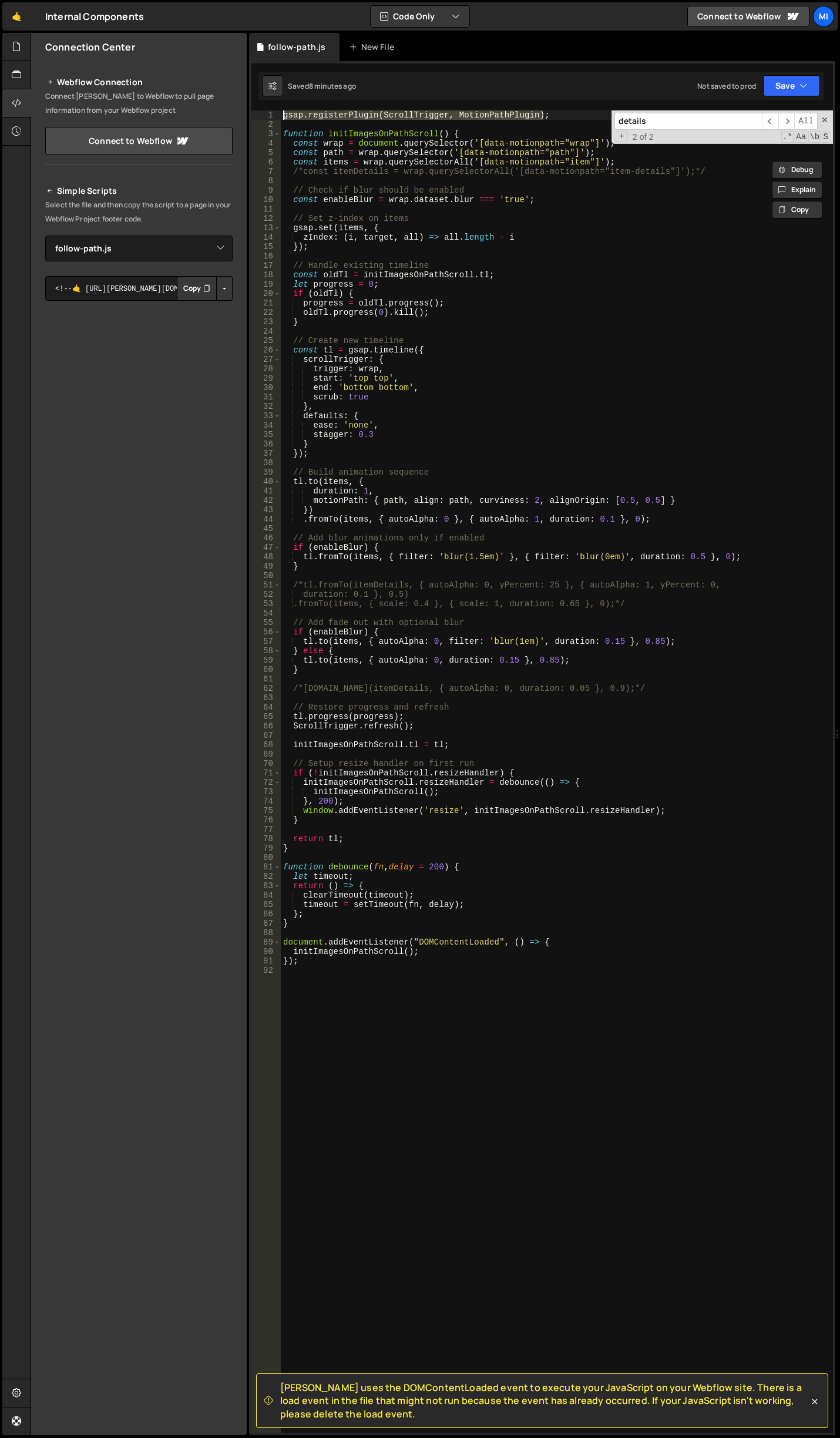
drag, startPoint x: 546, startPoint y: 119, endPoint x: 160, endPoint y: 117, distance: 386.0
click at [160, 117] on div "Files New File Javascript files 0 autoplay-tabs.js 0 0 autoplay-tabs-to-accordi…" at bounding box center [435, 733] width 809 height 1402
type textarea "gsap.registerPlugin(ScrollTrigger, MotionPathPlugin);"
click at [467, 132] on div "function initImagesOnPathScroll ( ) { const wrap = document . querySelector ( '…" at bounding box center [556, 780] width 552 height 1341
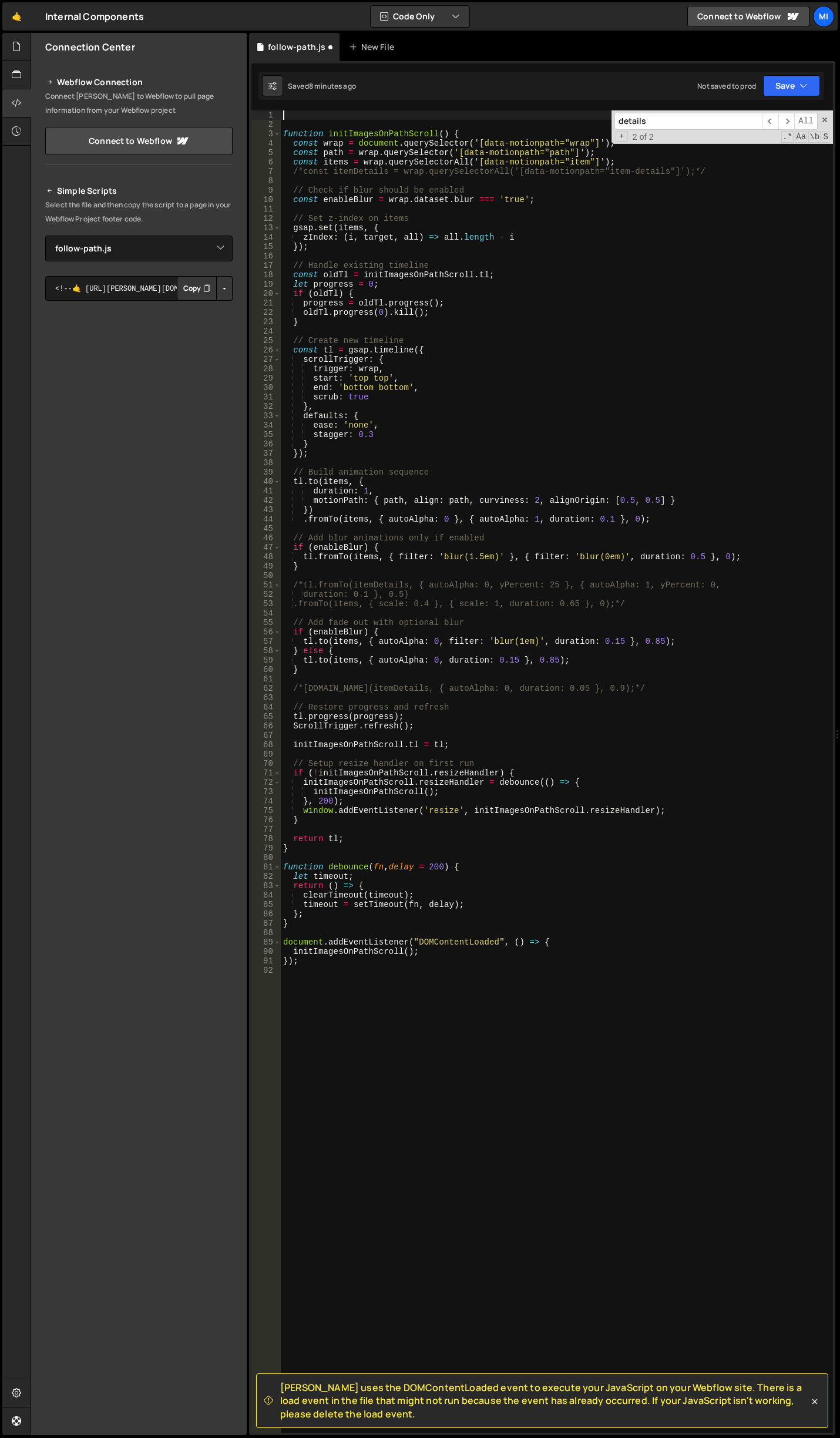
type textarea "function initImagesOnPathScroll() {"
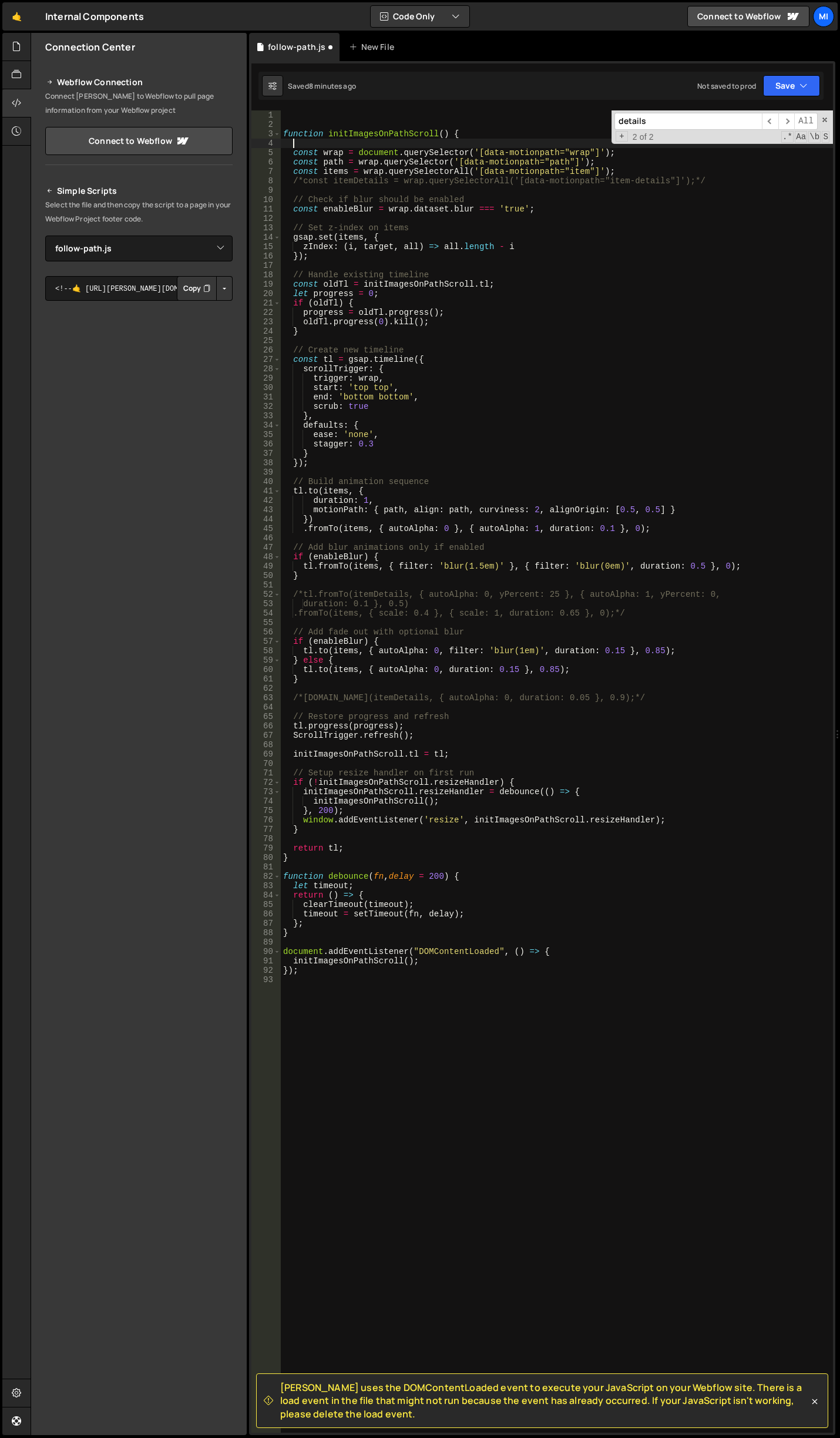
paste textarea "gsap.registerPlugin(ScrollTrigger, MotionPathPlugin);"
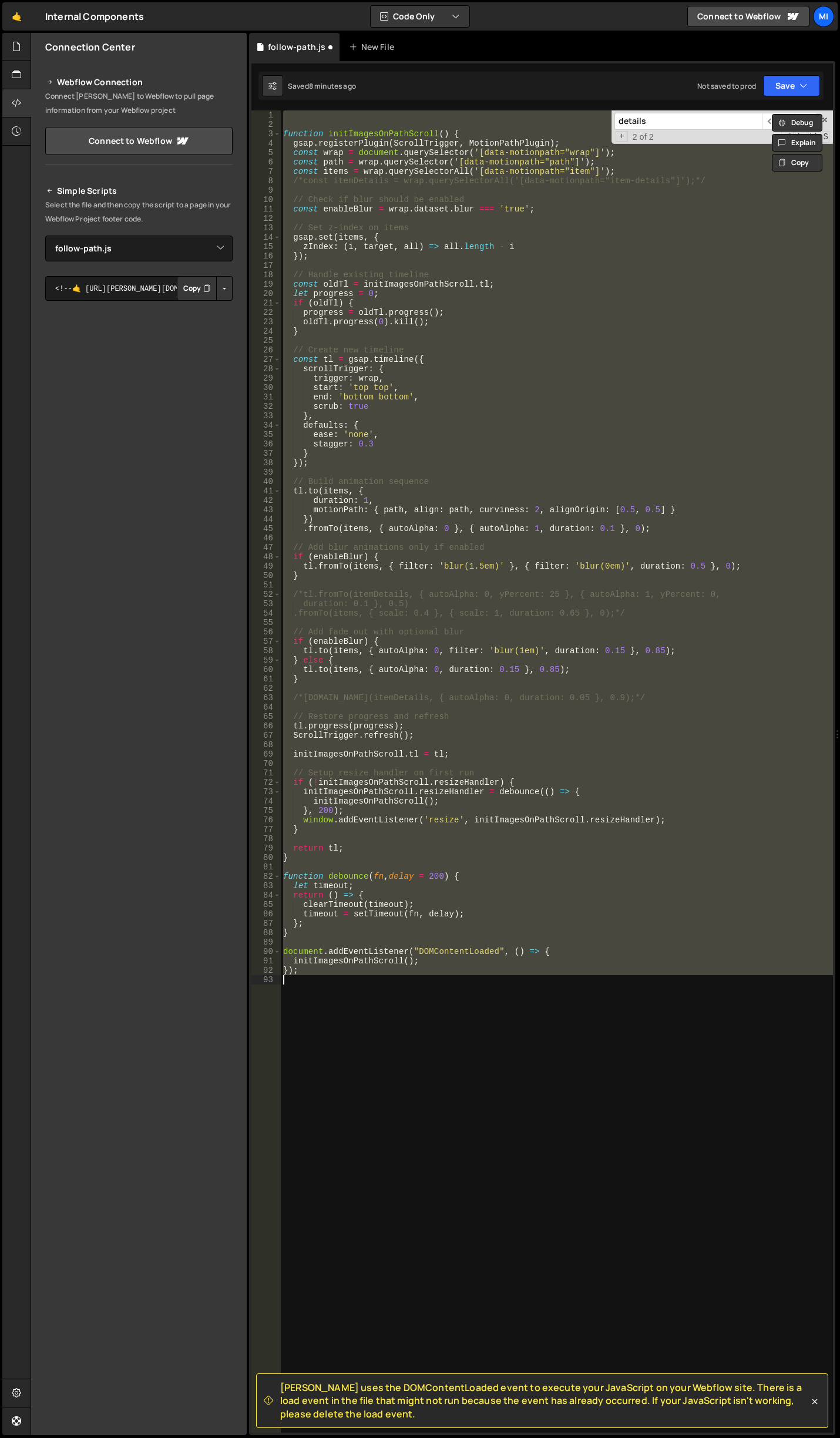
type textarea "});"
click at [19, 48] on icon at bounding box center [16, 46] width 9 height 13
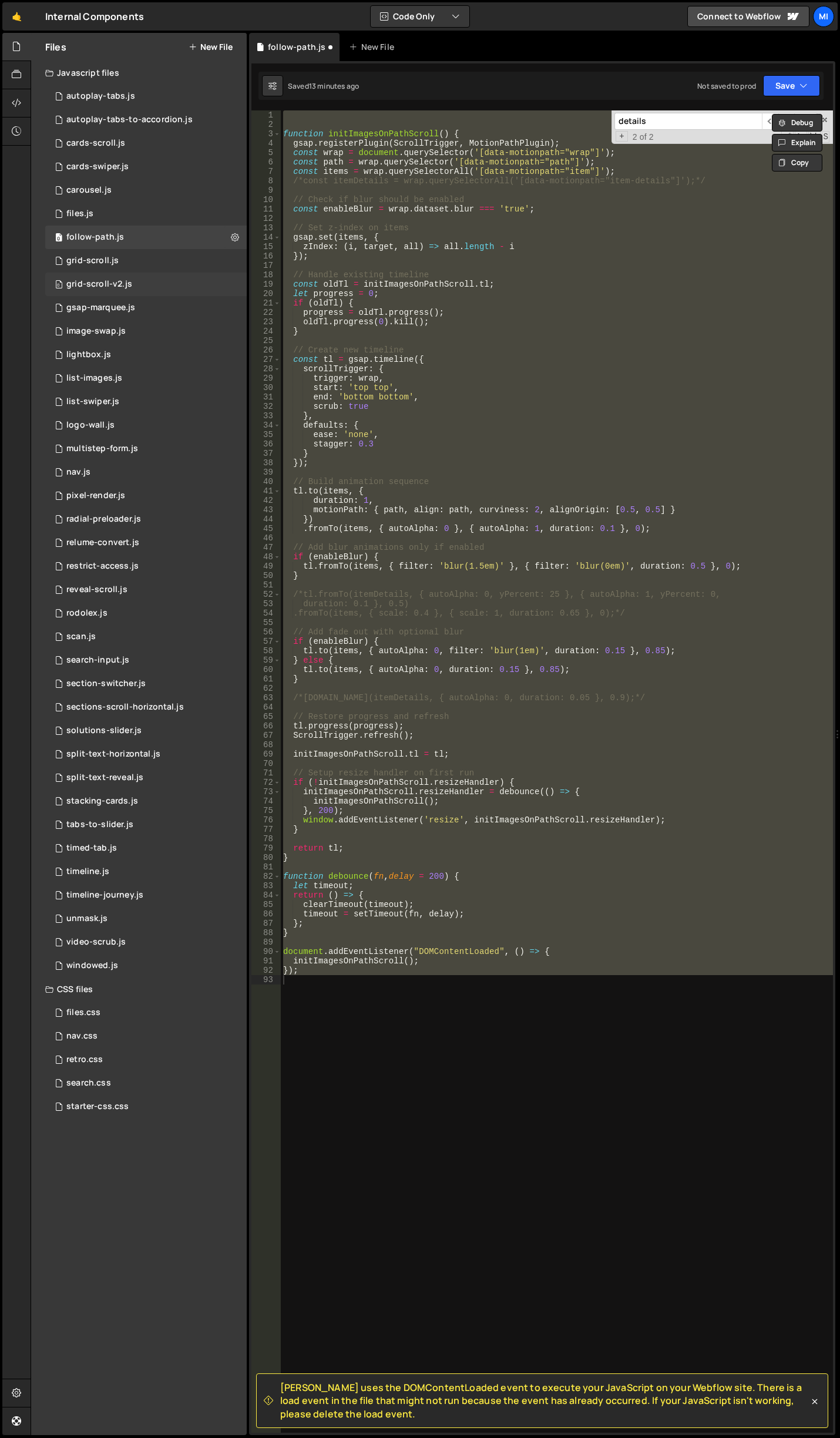
click at [122, 288] on div "grid-scroll-v2.js" at bounding box center [99, 284] width 66 height 11
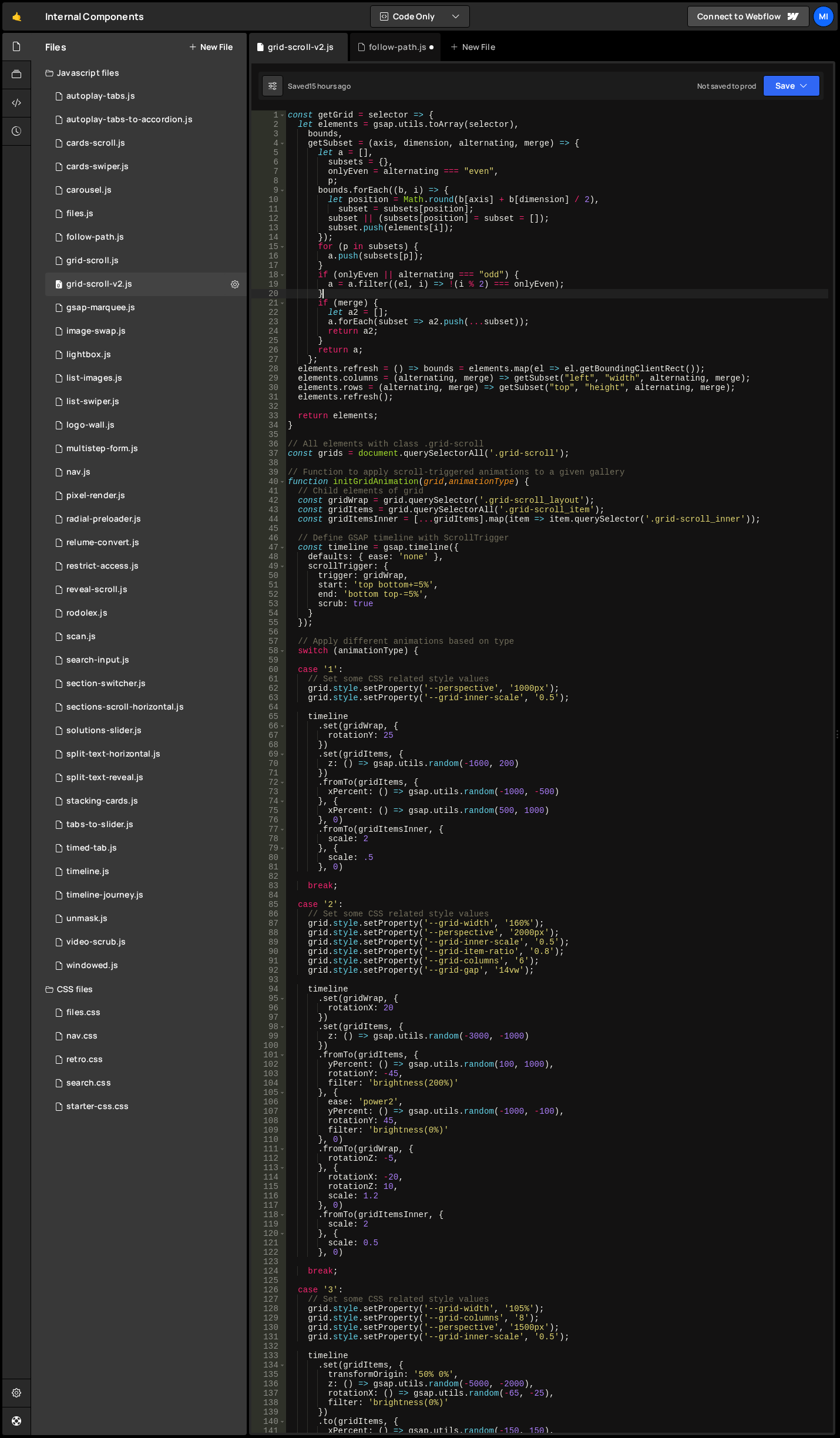
click at [435, 297] on div "const getGrid = selector => { let elements = gsap . utils . toArray ( selector …" at bounding box center [556, 780] width 543 height 1341
type textarea "initAllGridAnimations();"
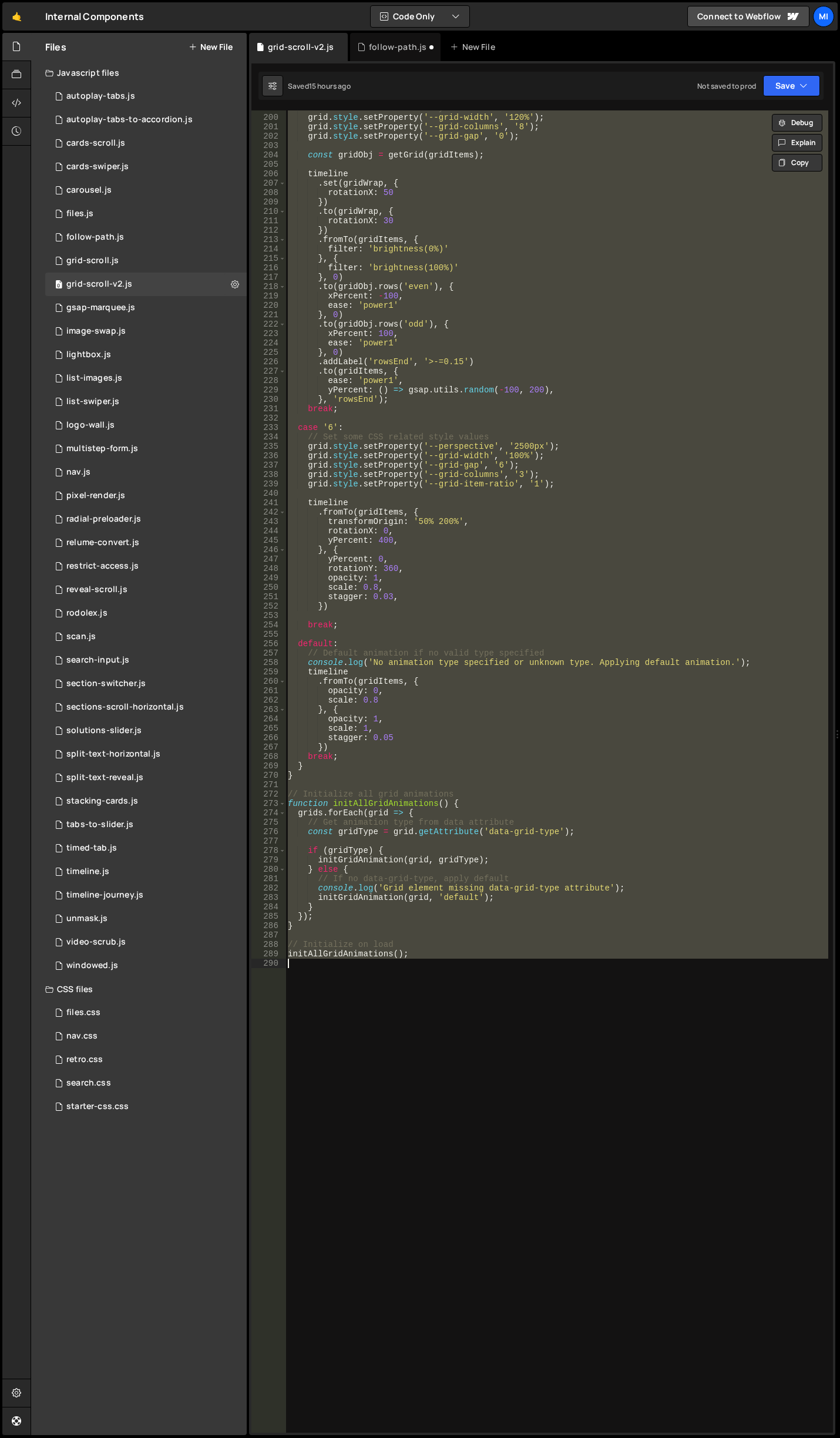
scroll to position [2060, 0]
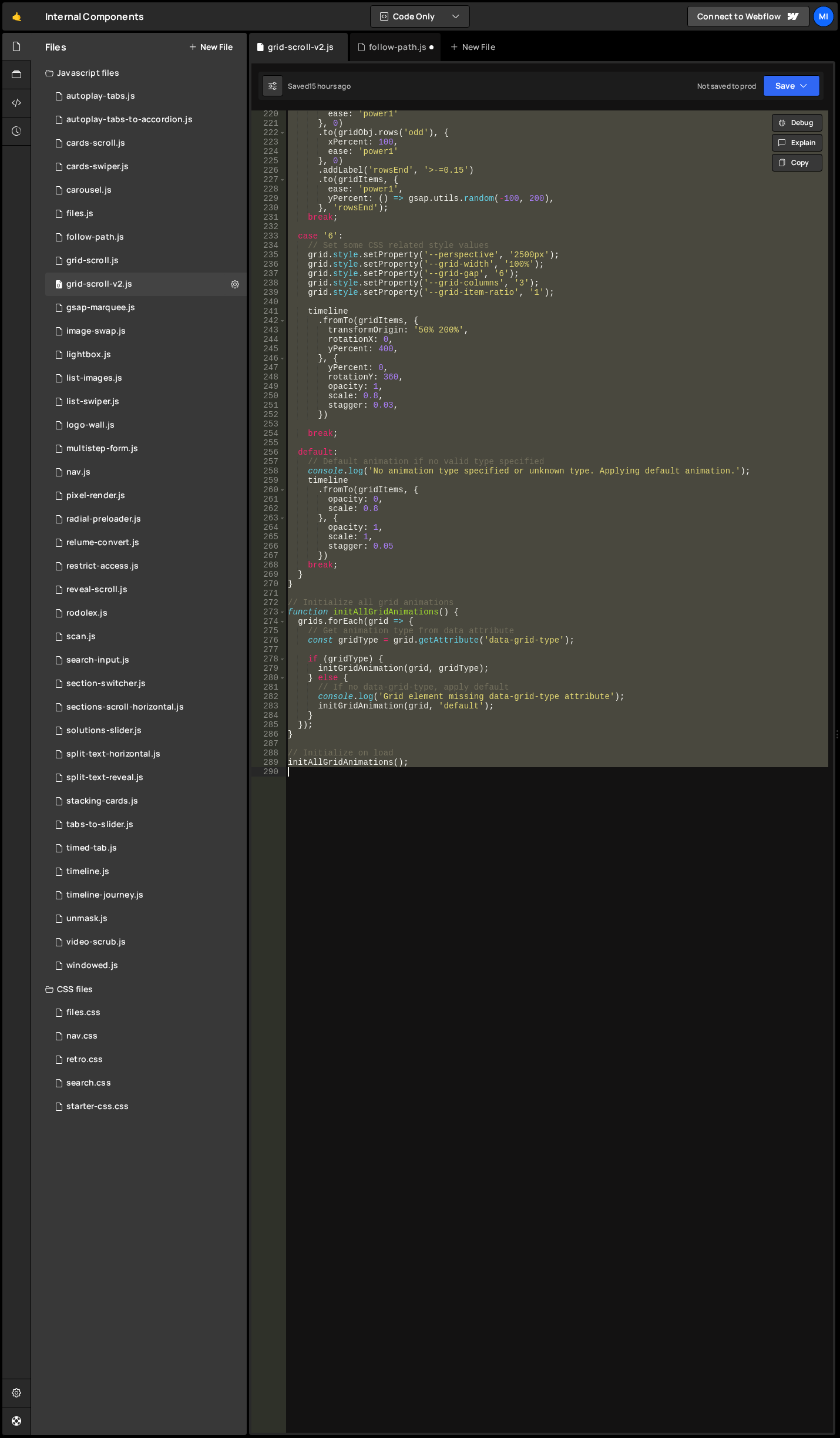
click at [486, 423] on div "ease : 'power1' } , 0 ) . to ( gridObj . rows ( 'odd' ) , { xPercent : 100 , ea…" at bounding box center [556, 771] width 543 height 1322
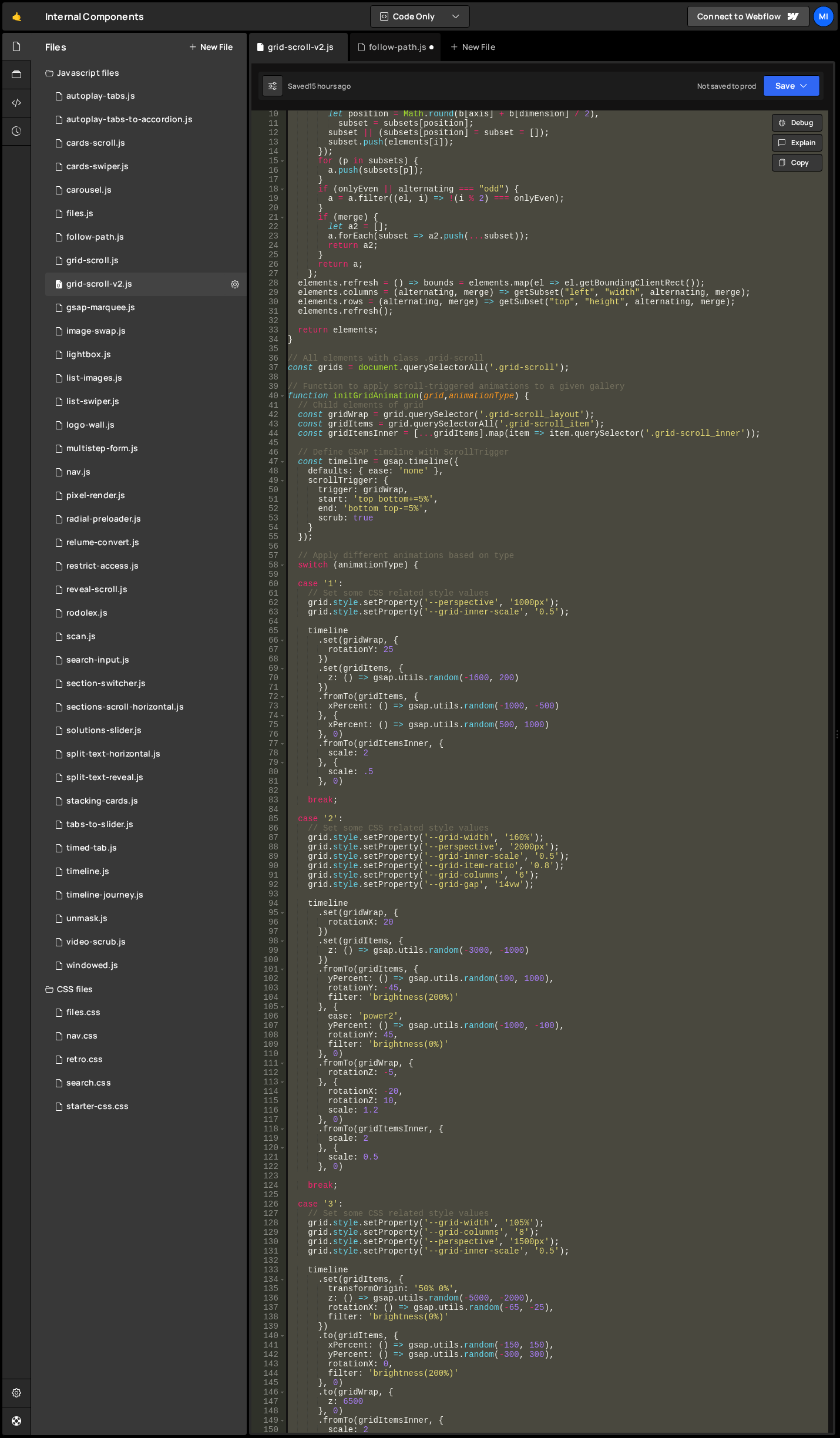
scroll to position [0, 0]
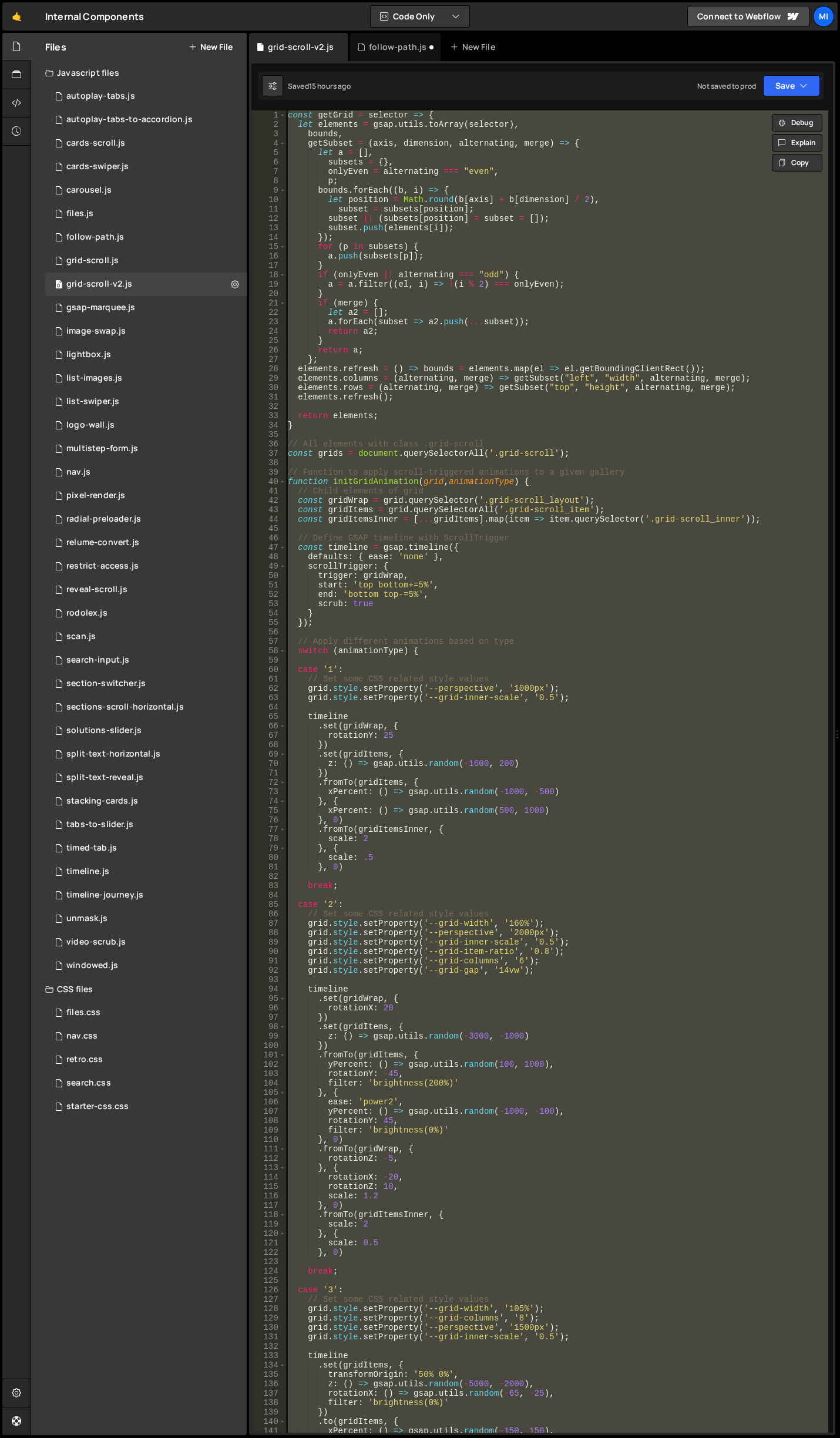
click at [645, 224] on div "const getGrid = selector => { let elements = gsap . utils . toArray ( selector …" at bounding box center [556, 771] width 543 height 1322
type textarea "subset.push(elements[i]);"
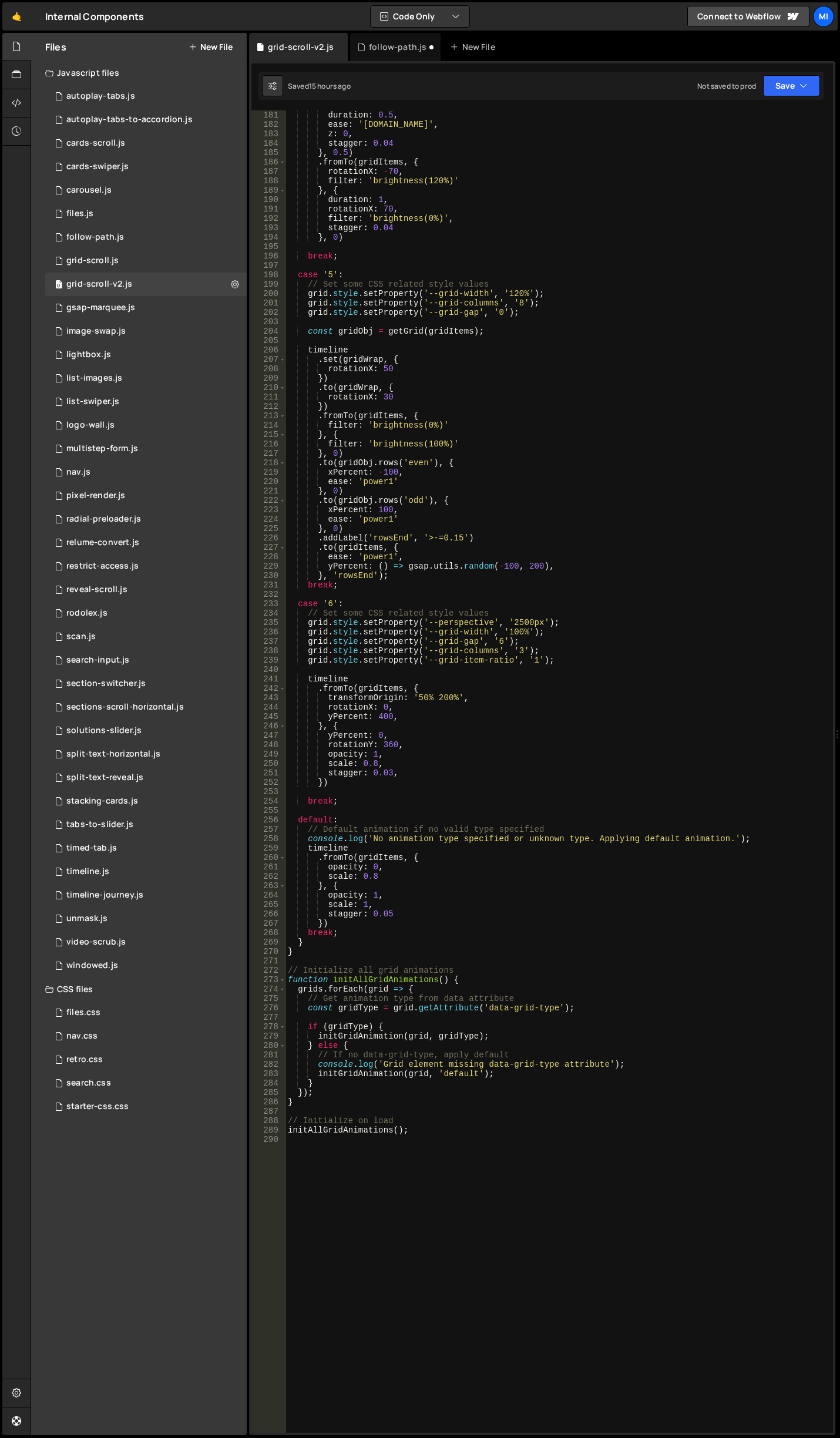
scroll to position [1762, 0]
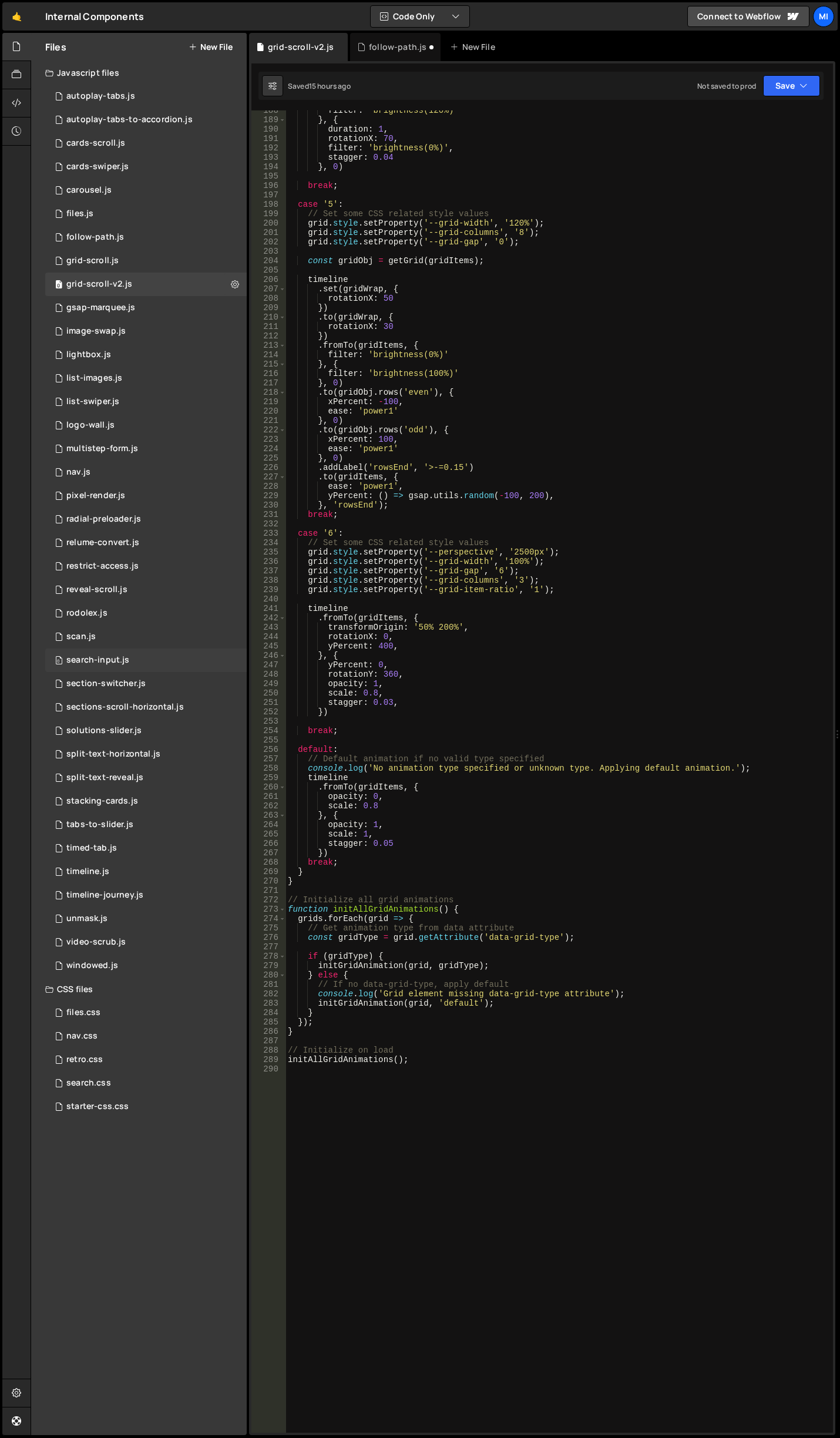
click at [123, 664] on div "search-input.js" at bounding box center [98, 660] width 63 height 11
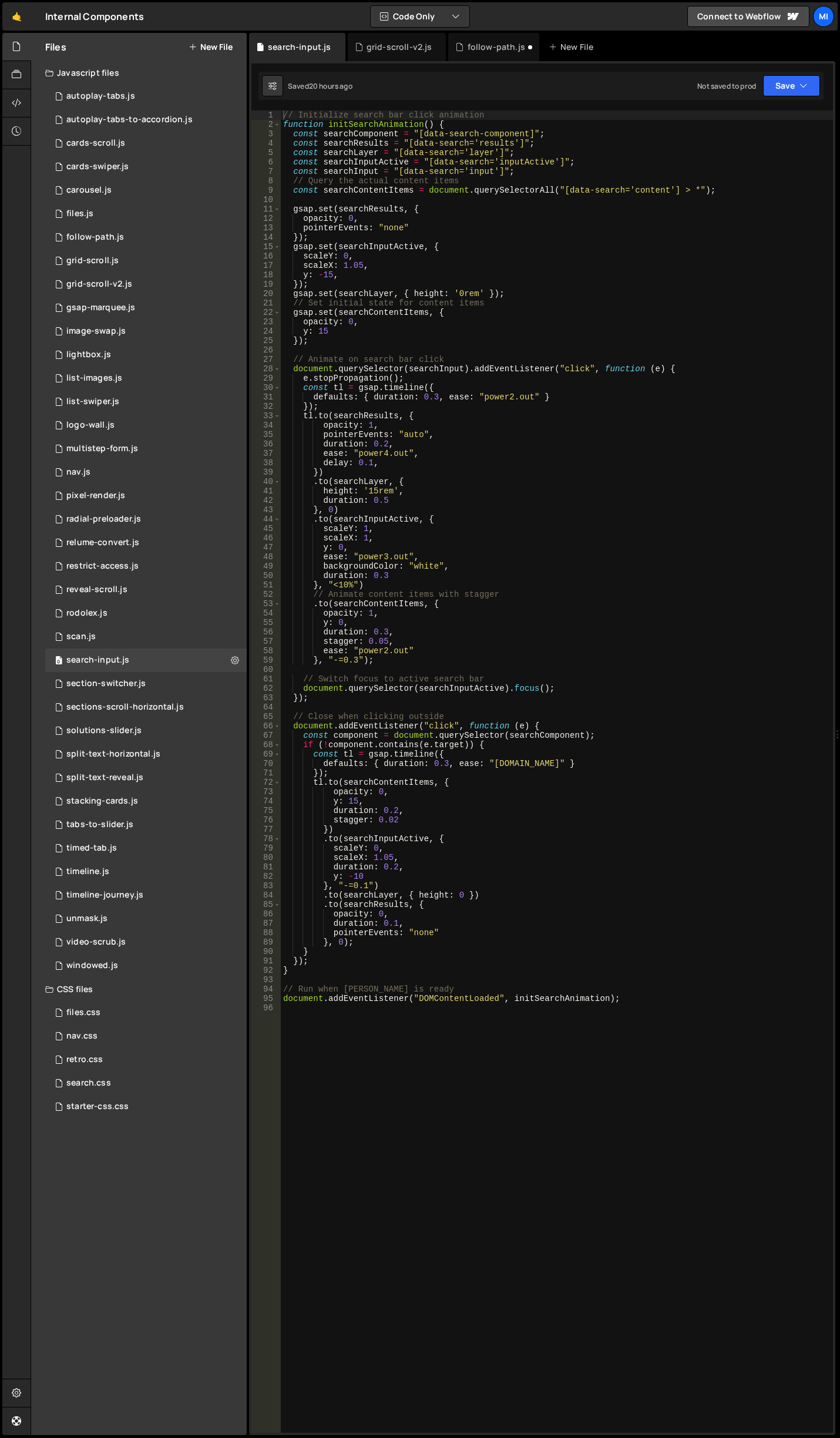
click at [473, 488] on div "// Initialize search bar click animation function initSearchAnimation ( ) { con…" at bounding box center [556, 780] width 552 height 1341
type textarea "document.addEventListener("DOMContentLoaded", initSearchAnimation);"
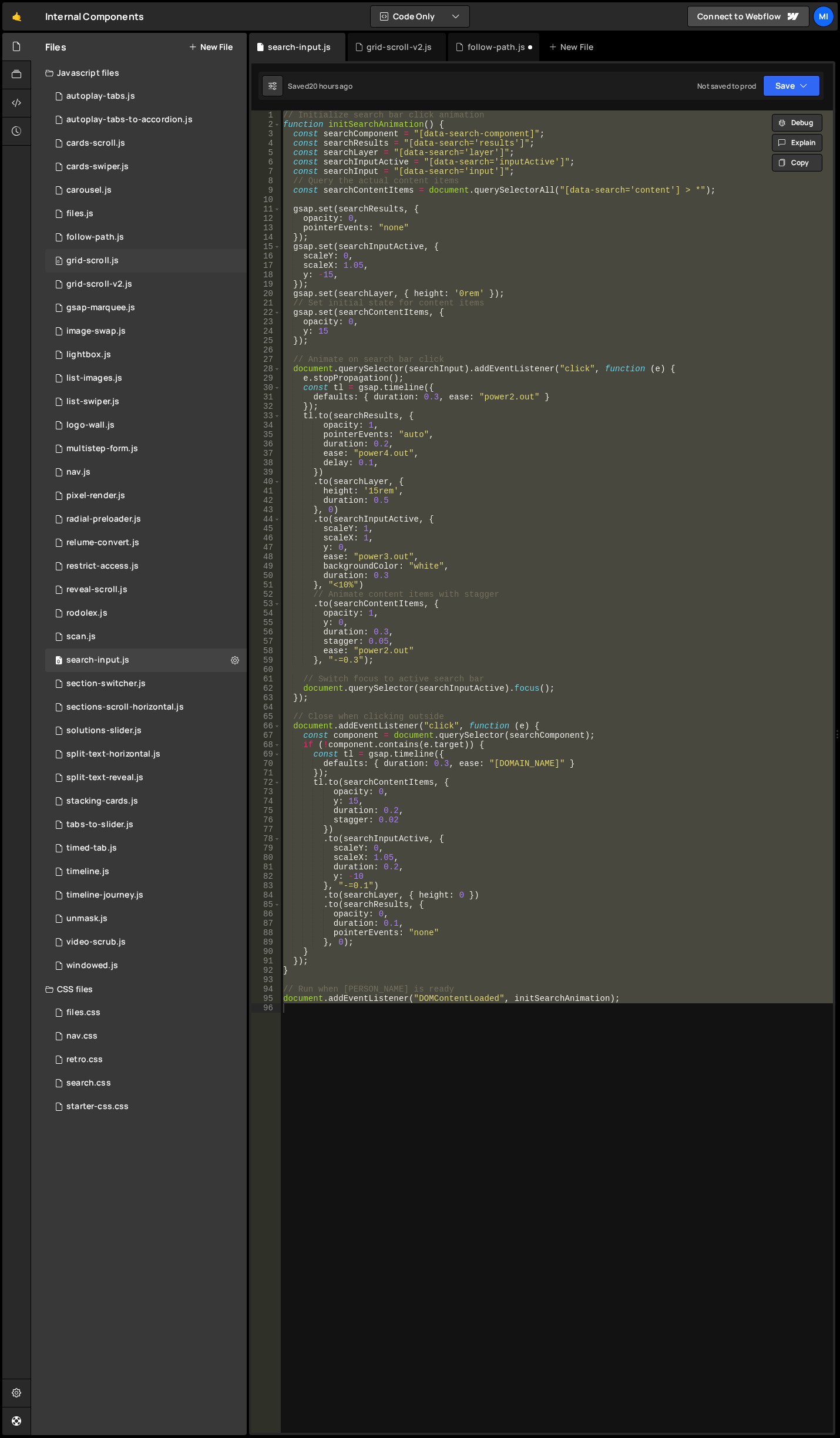
click at [116, 267] on div "0 grid-scroll.js 0" at bounding box center [146, 260] width 201 height 23
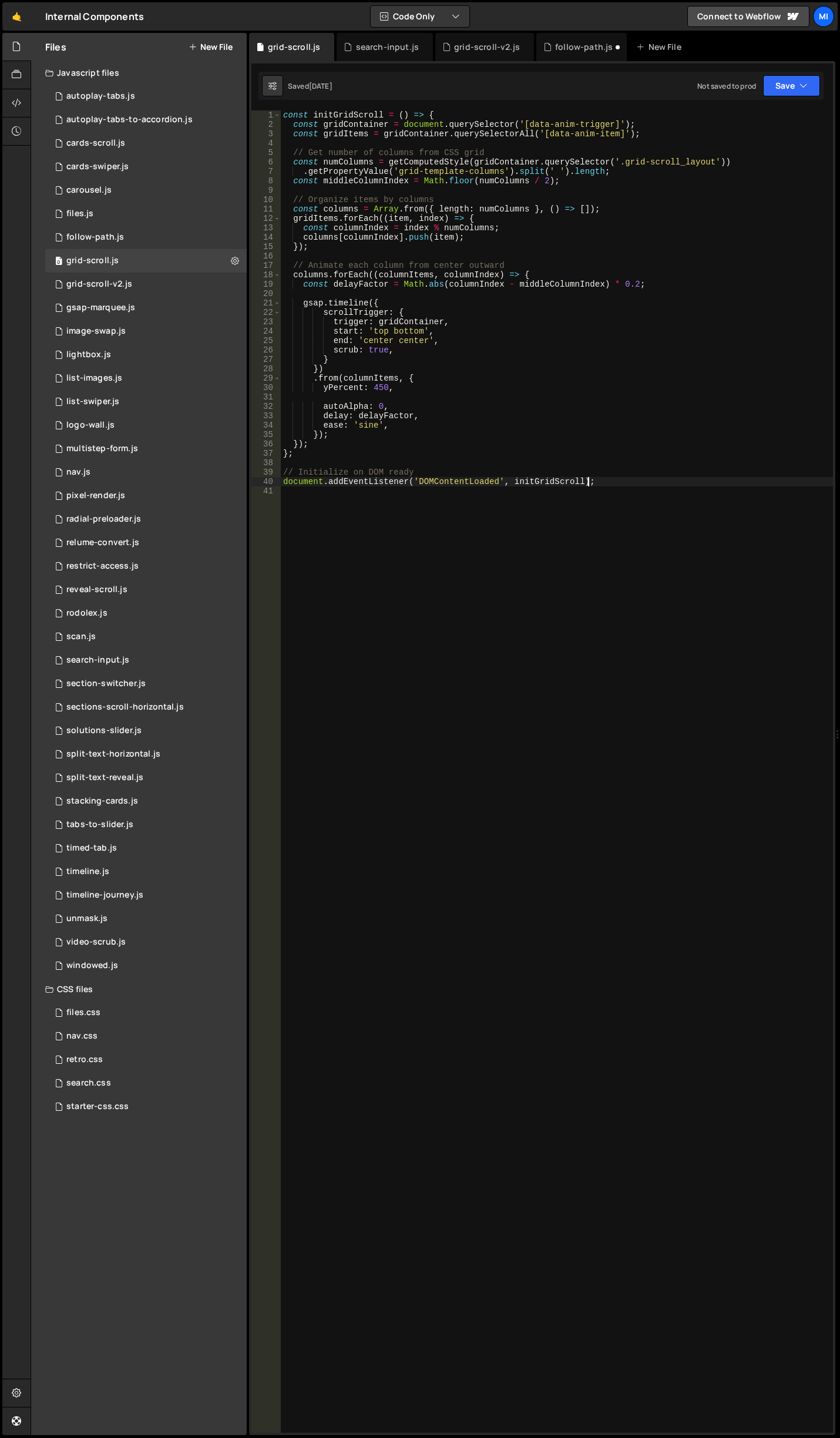
click at [620, 482] on div "const initGridScroll = ( ) => { const gridContainer = document . querySelector …" at bounding box center [556, 780] width 552 height 1341
type textarea "document.addEventListener('DOMContentLoaded', initGridScroll);"
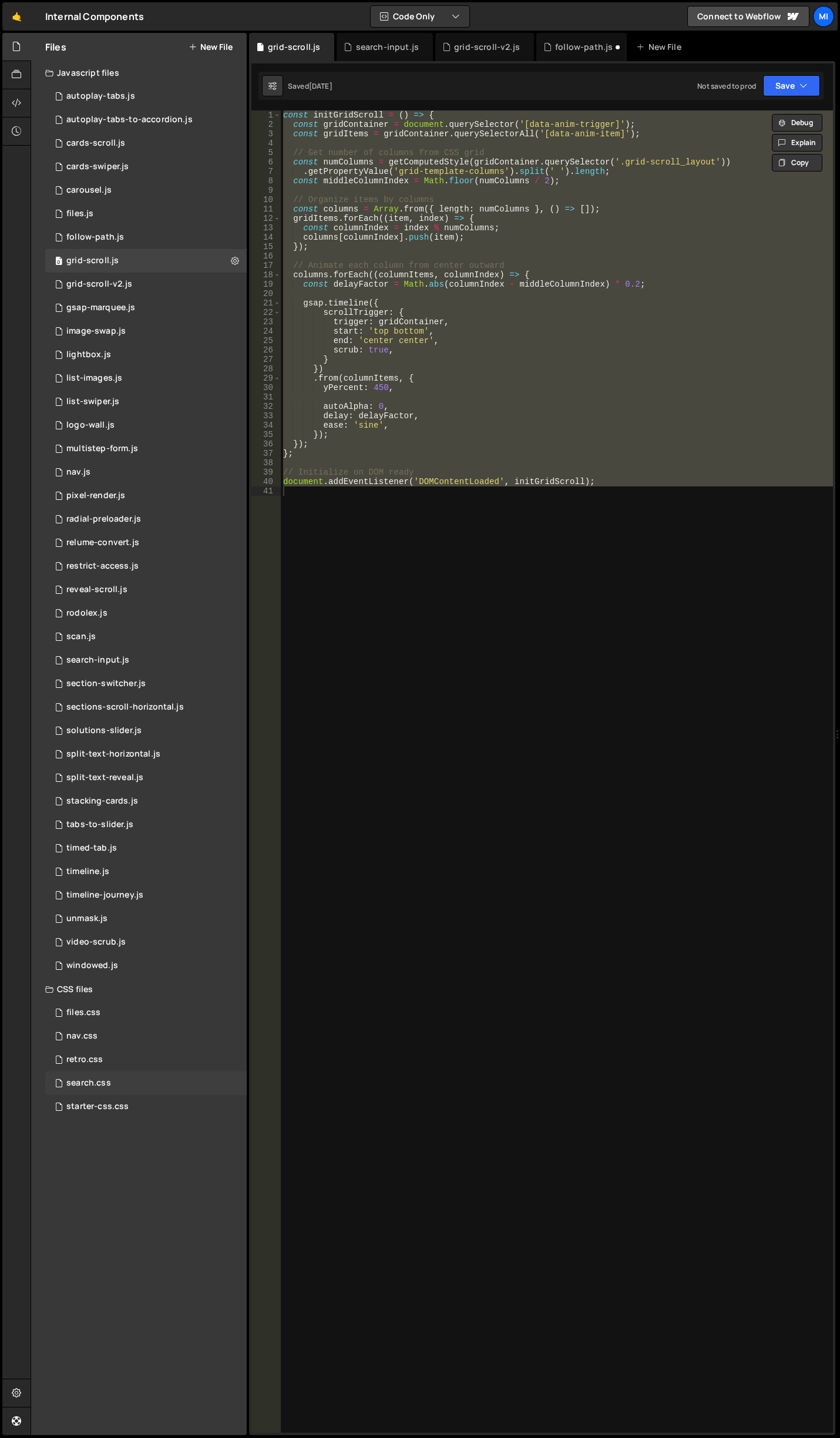
click at [147, 1076] on div "search.css 0" at bounding box center [146, 1082] width 201 height 23
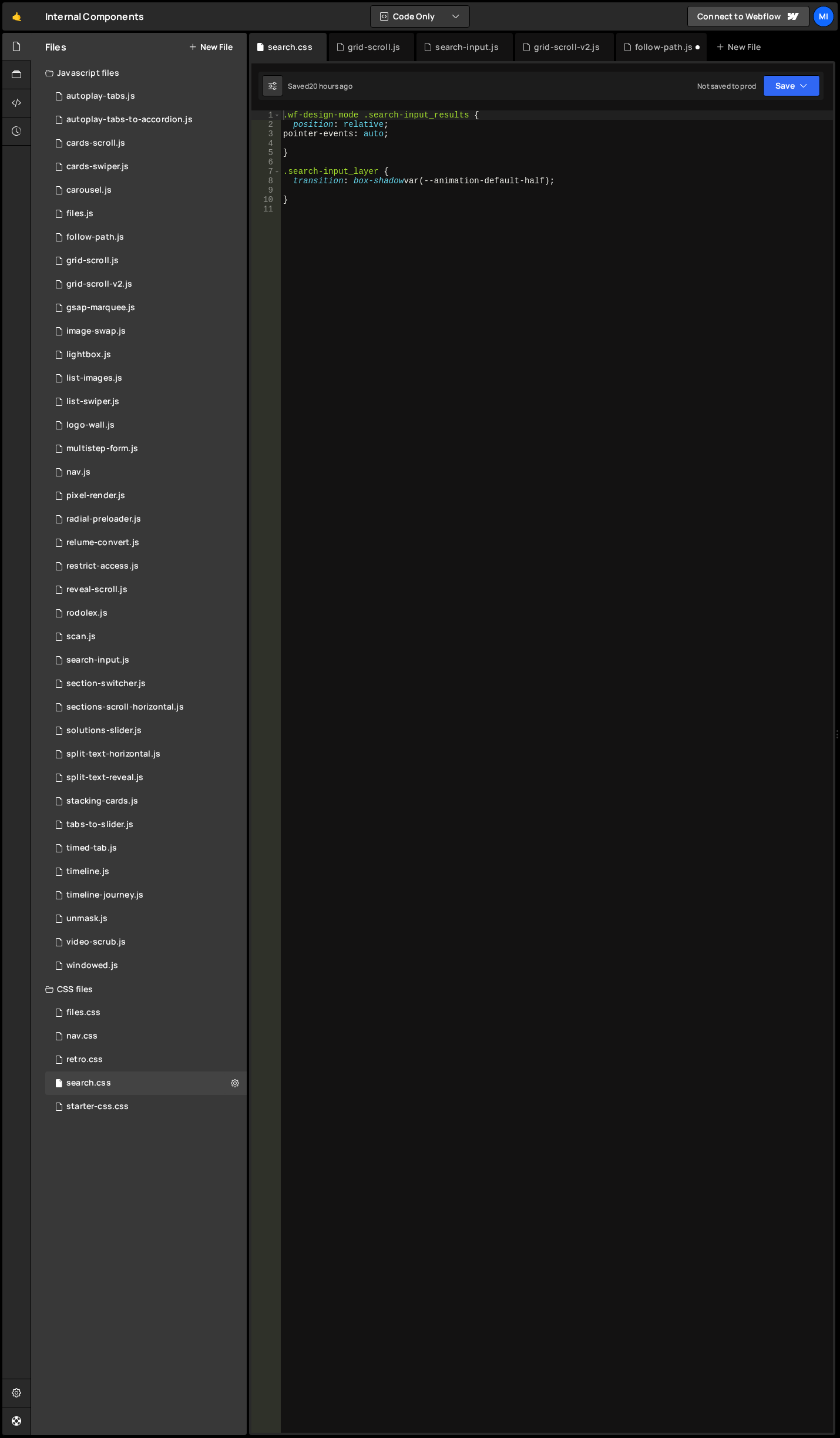
click at [469, 897] on div ".wf-design-mode .search-input_results { position : relative ; pointer-events : …" at bounding box center [556, 780] width 552 height 1341
type textarea "}"
